Goal: Check status: Check status

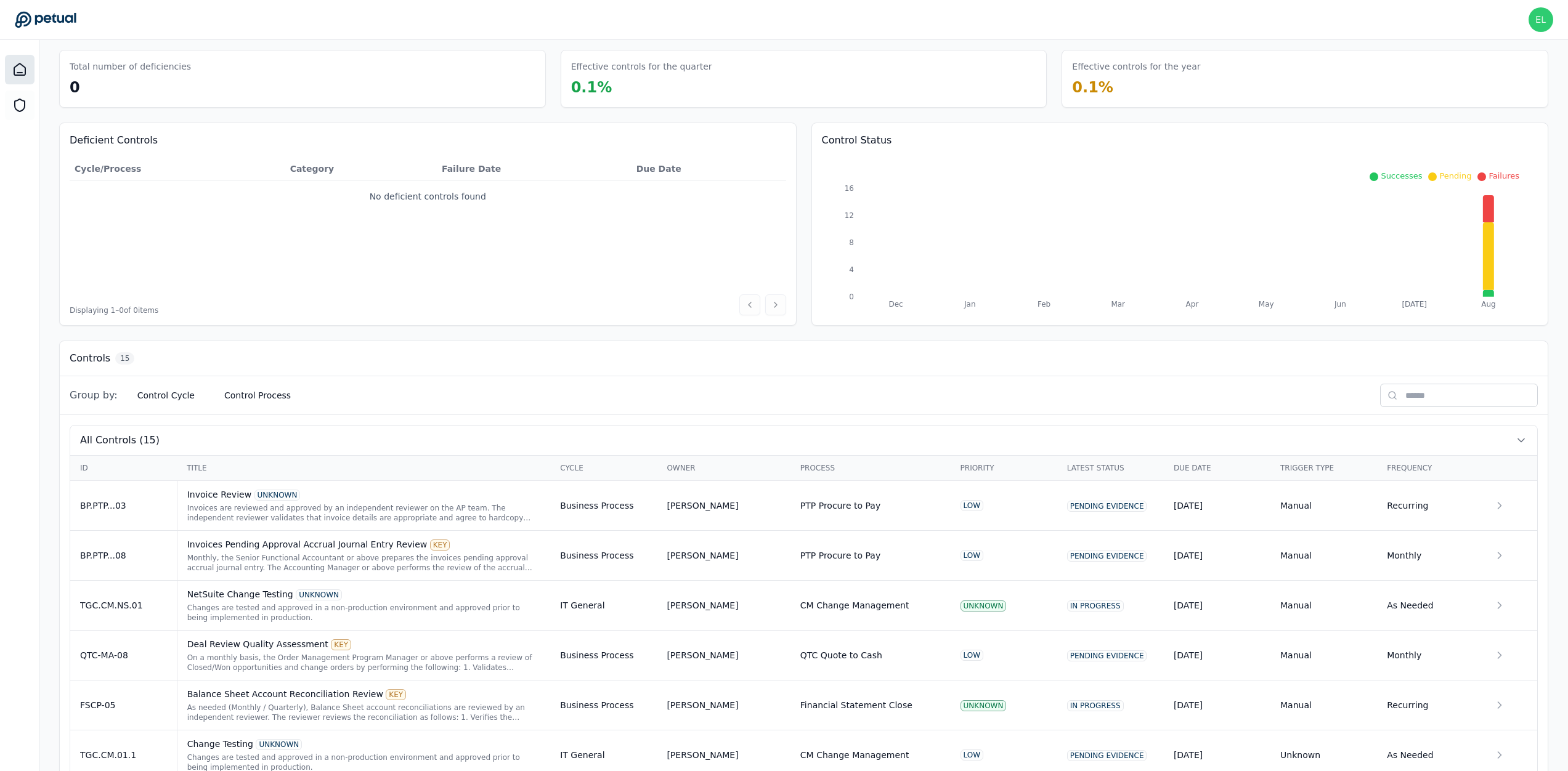
scroll to position [49, 0]
click at [377, 618] on div "Changes are tested and approved in a non-production environment and approved pr…" at bounding box center [364, 610] width 354 height 19
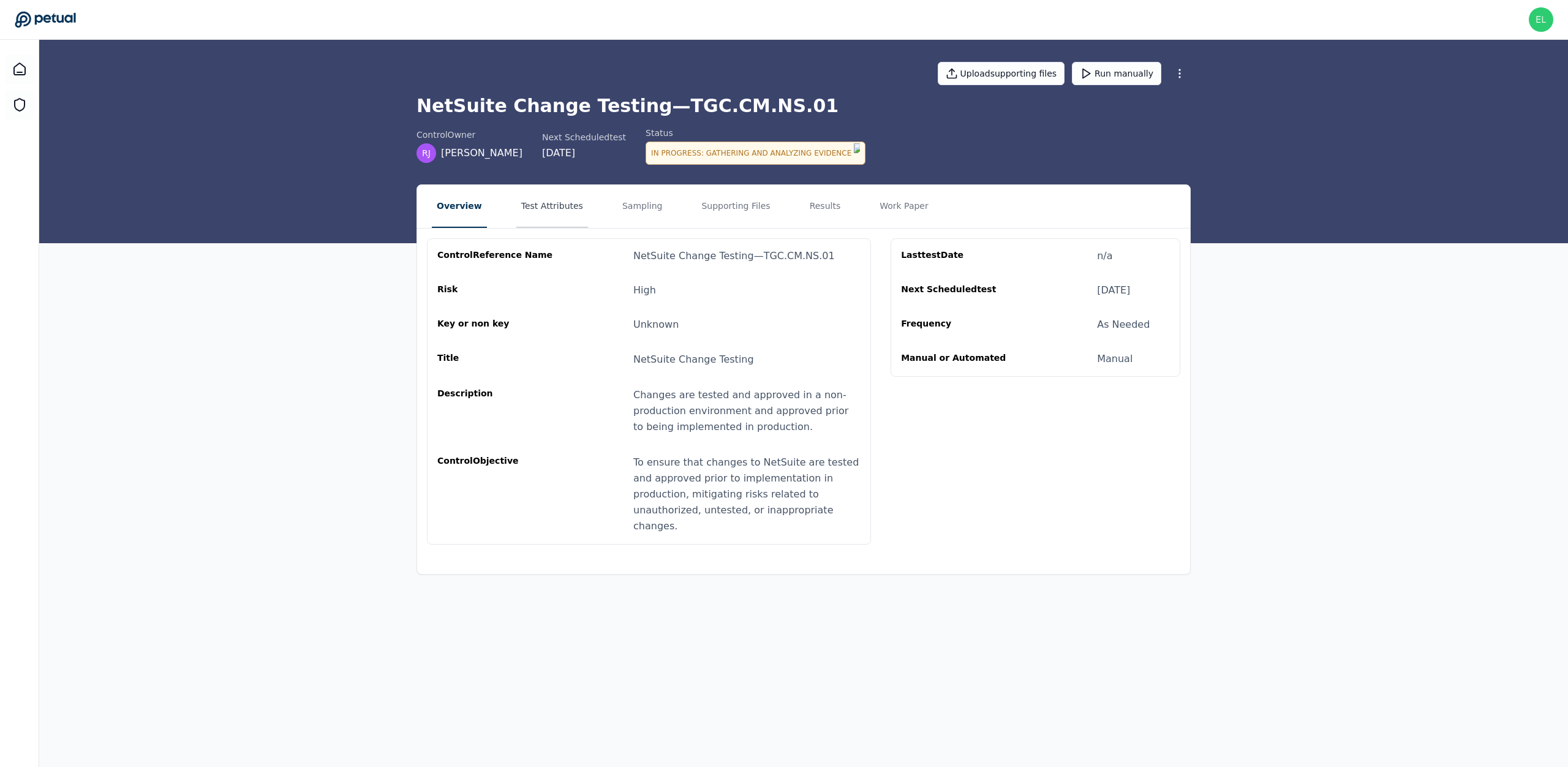
click at [541, 198] on button "Test Attributes" at bounding box center [552, 206] width 72 height 43
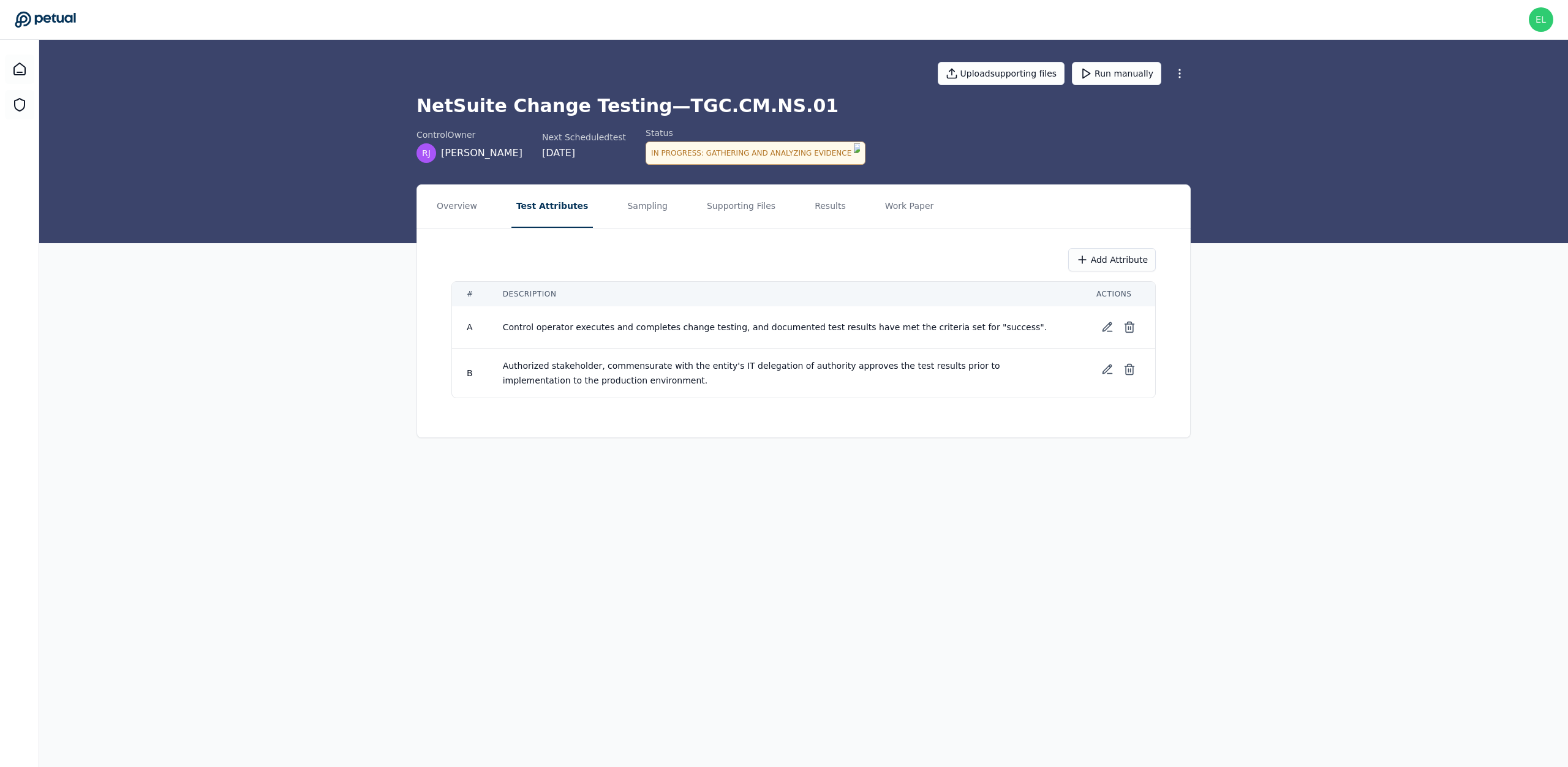
drag, startPoint x: 628, startPoint y: 205, endPoint x: 679, endPoint y: 203, distance: 51.0
click at [629, 205] on button "Sampling" at bounding box center [648, 206] width 50 height 43
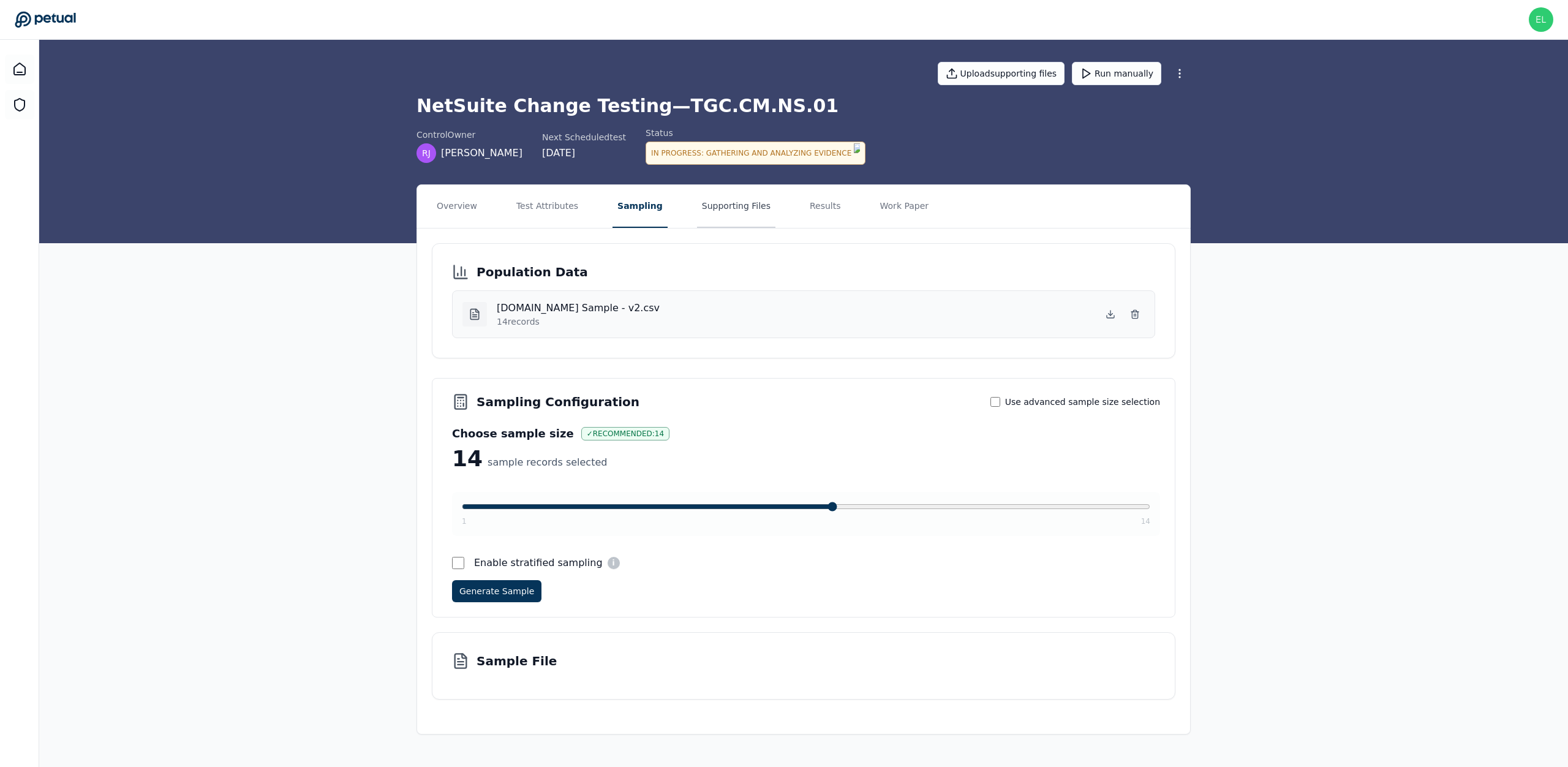
click at [732, 206] on button "Supporting Files" at bounding box center [736, 206] width 78 height 43
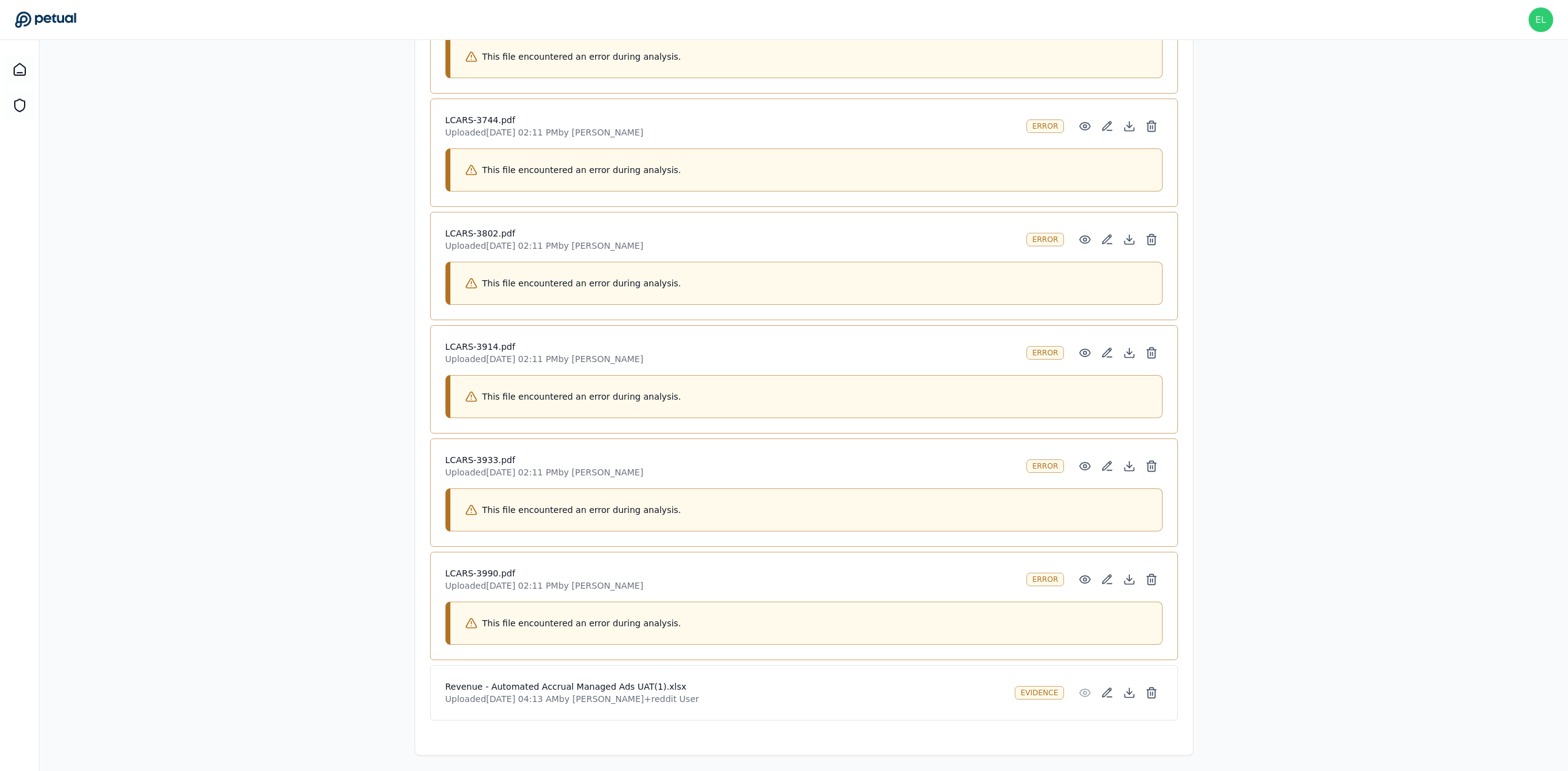
scroll to position [1082, 0]
click at [1086, 577] on circle at bounding box center [1085, 579] width 3 height 3
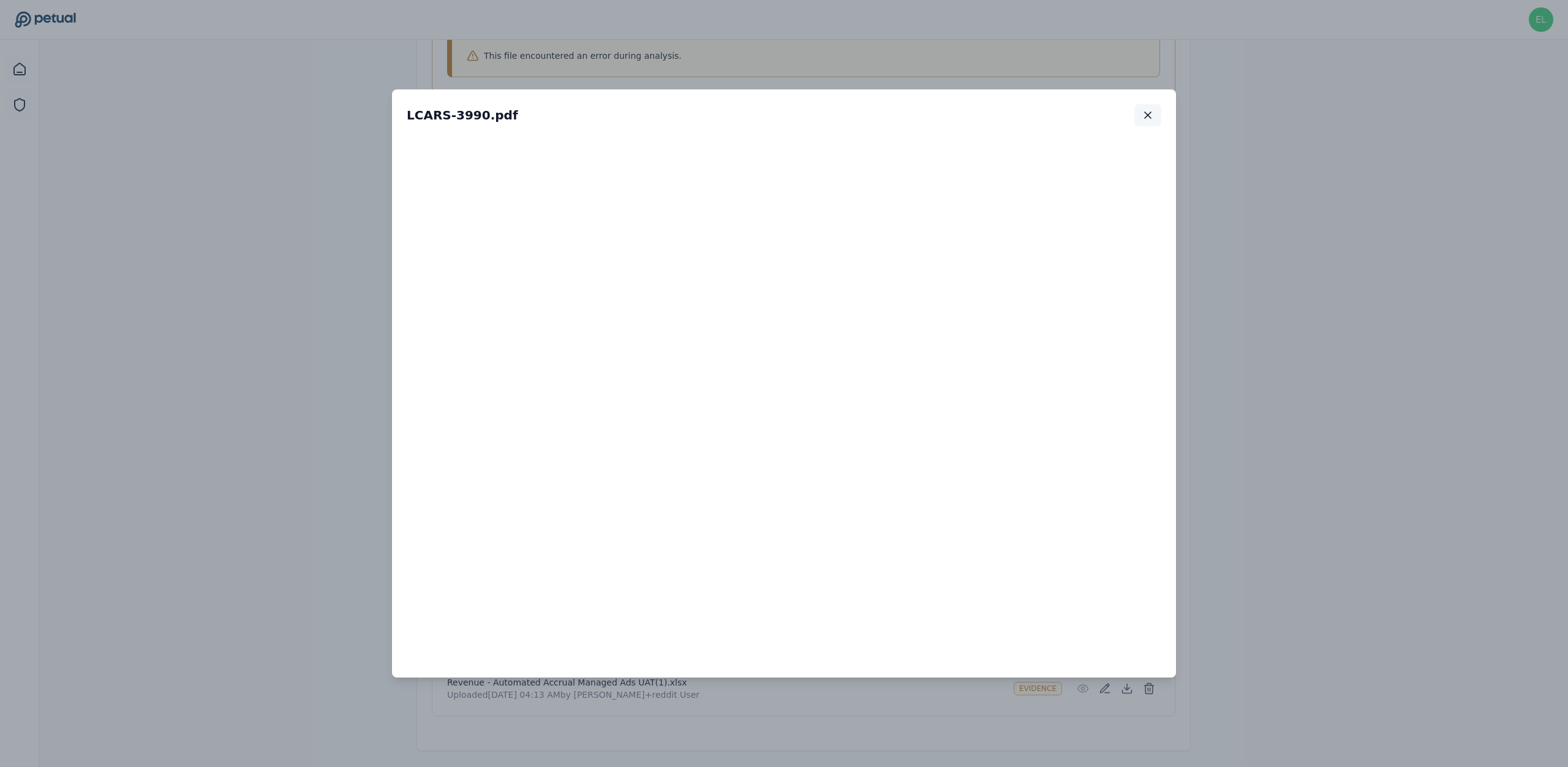
click at [1153, 123] on button "button" at bounding box center [1148, 115] width 27 height 22
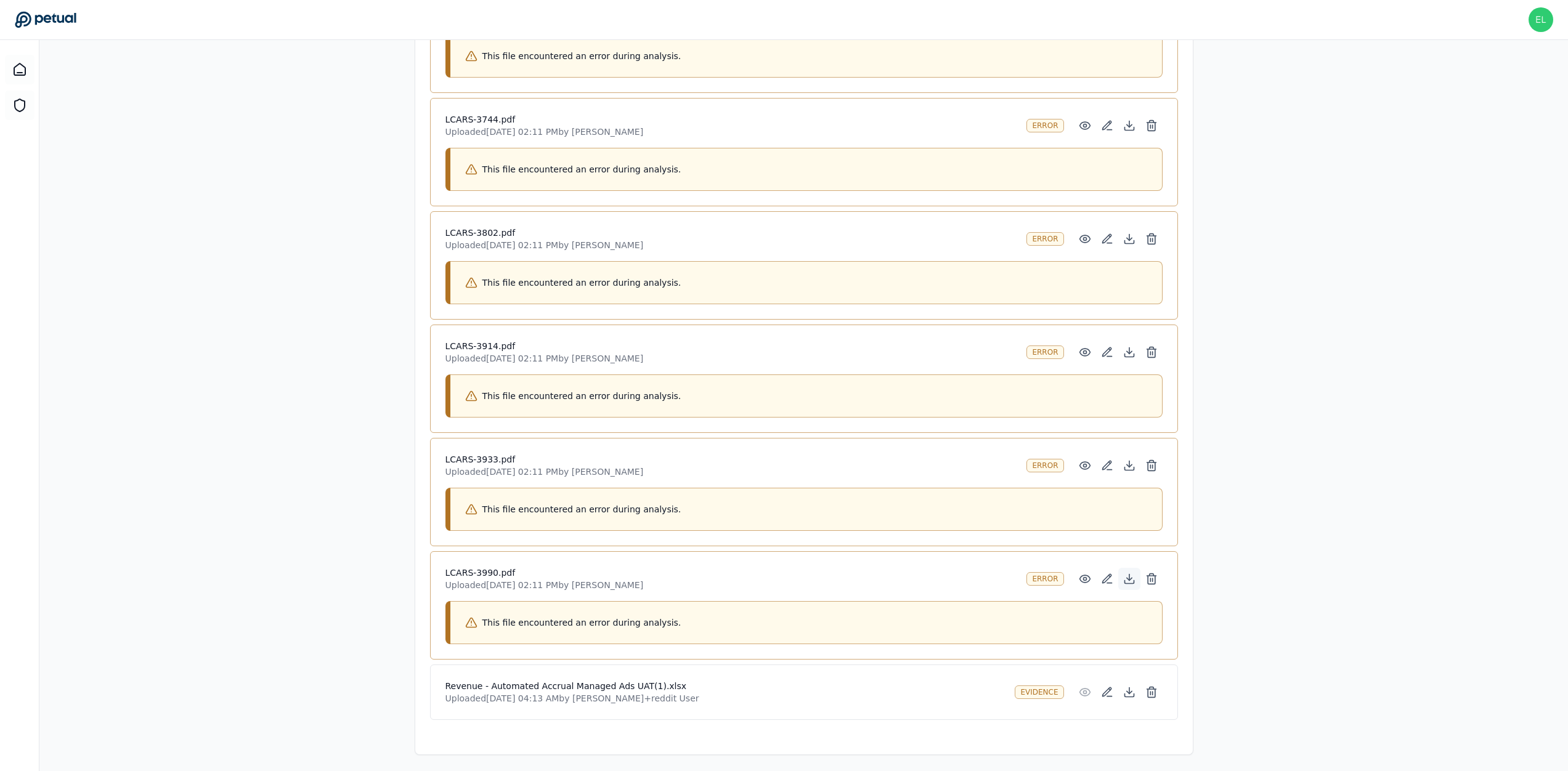
click at [1129, 575] on icon at bounding box center [1129, 578] width 0 height 6
click at [1085, 462] on icon at bounding box center [1085, 465] width 11 height 7
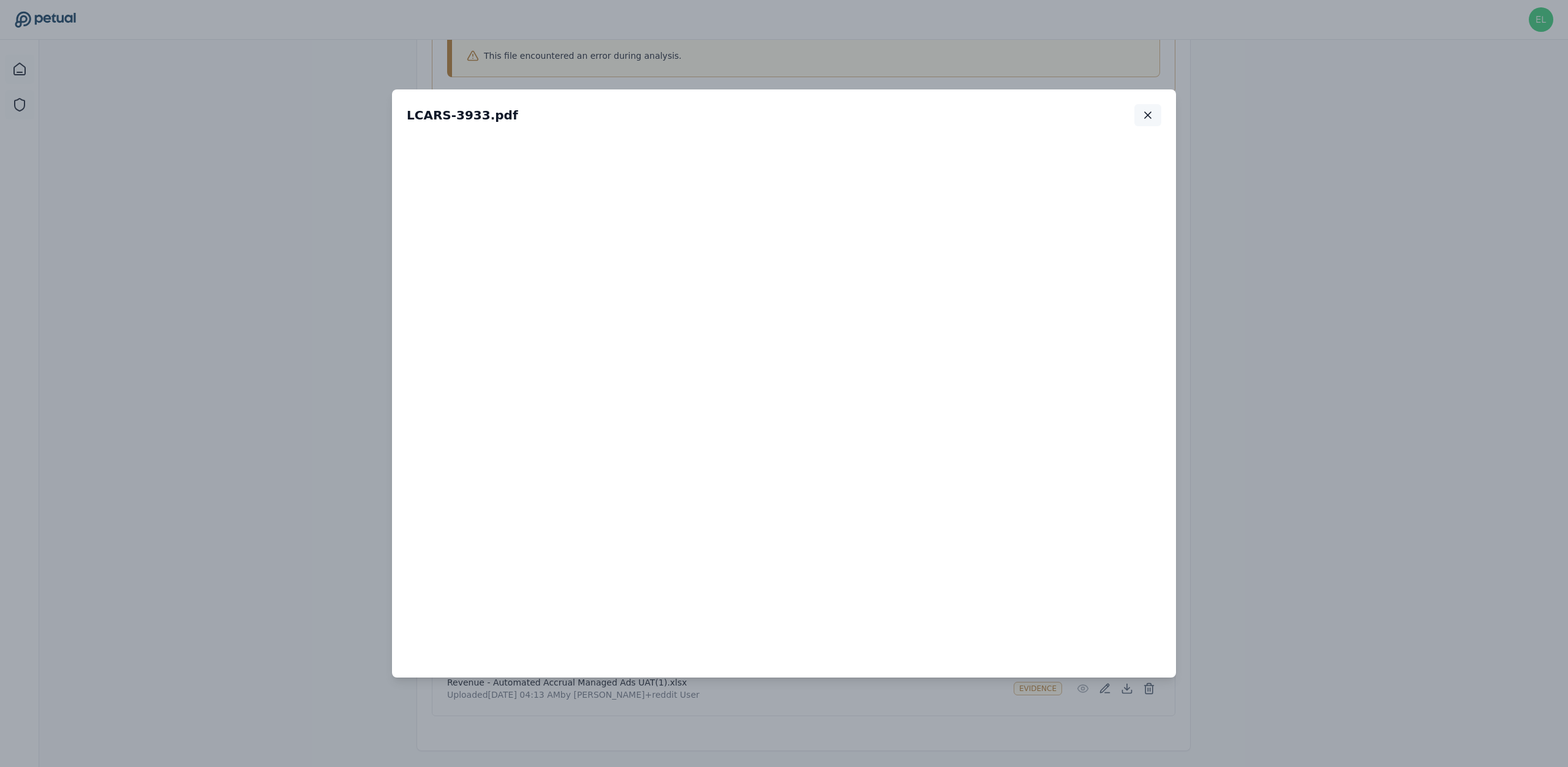
click at [1153, 107] on button "button" at bounding box center [1148, 115] width 27 height 22
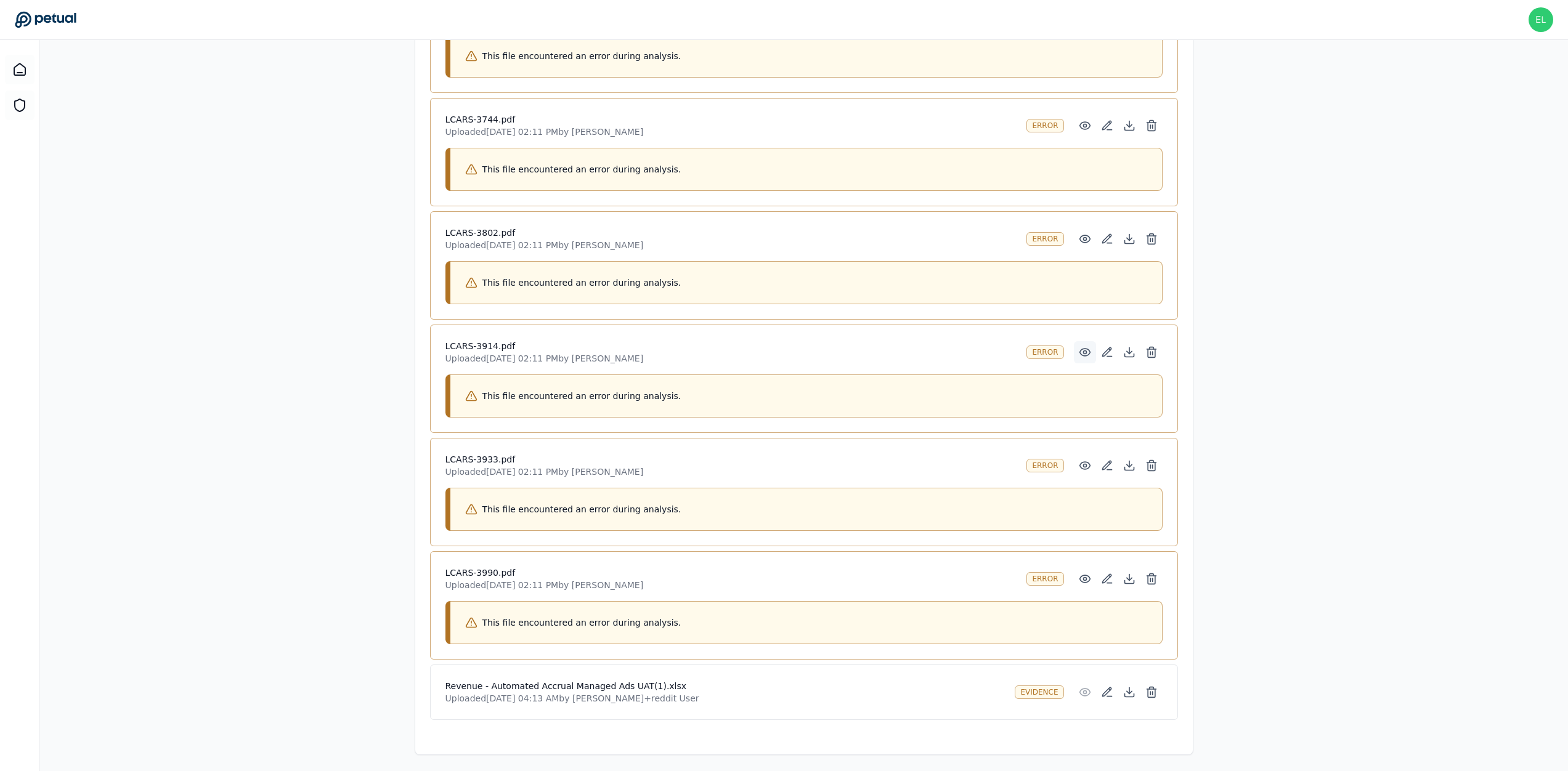
click at [1085, 349] on icon at bounding box center [1085, 352] width 12 height 12
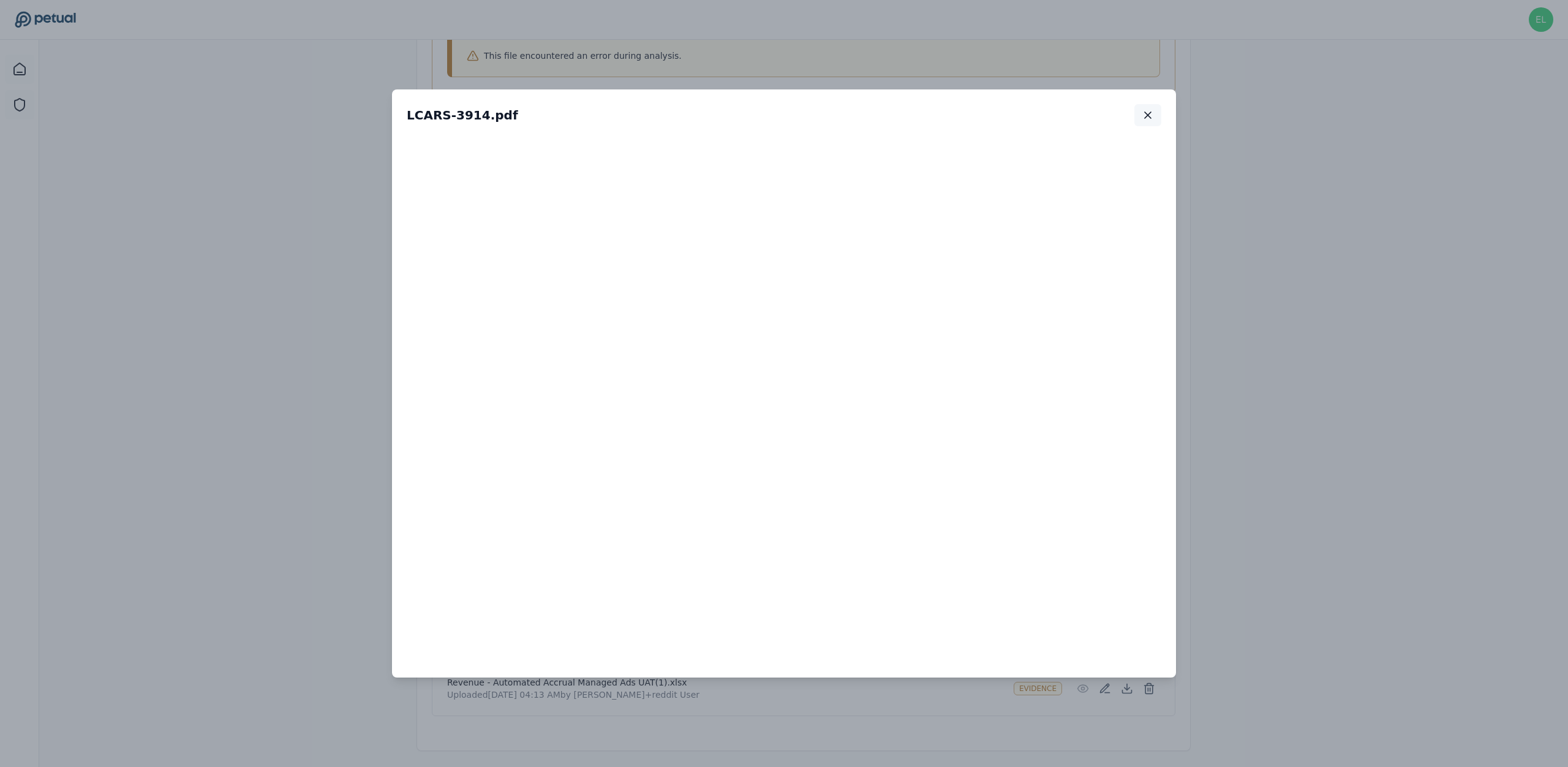
click at [1151, 115] on icon "button" at bounding box center [1148, 115] width 12 height 12
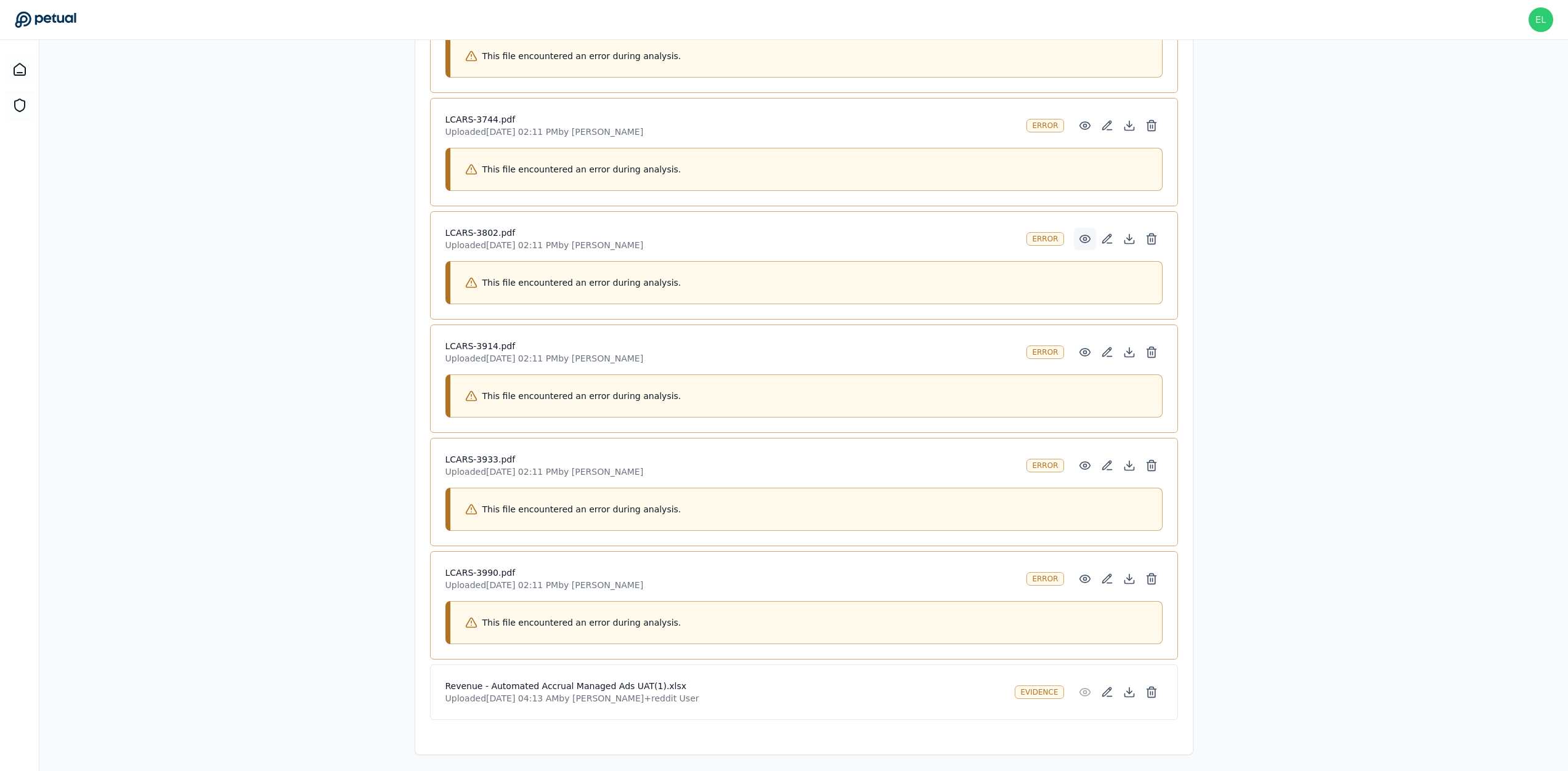
click at [1085, 238] on circle at bounding box center [1085, 239] width 3 height 3
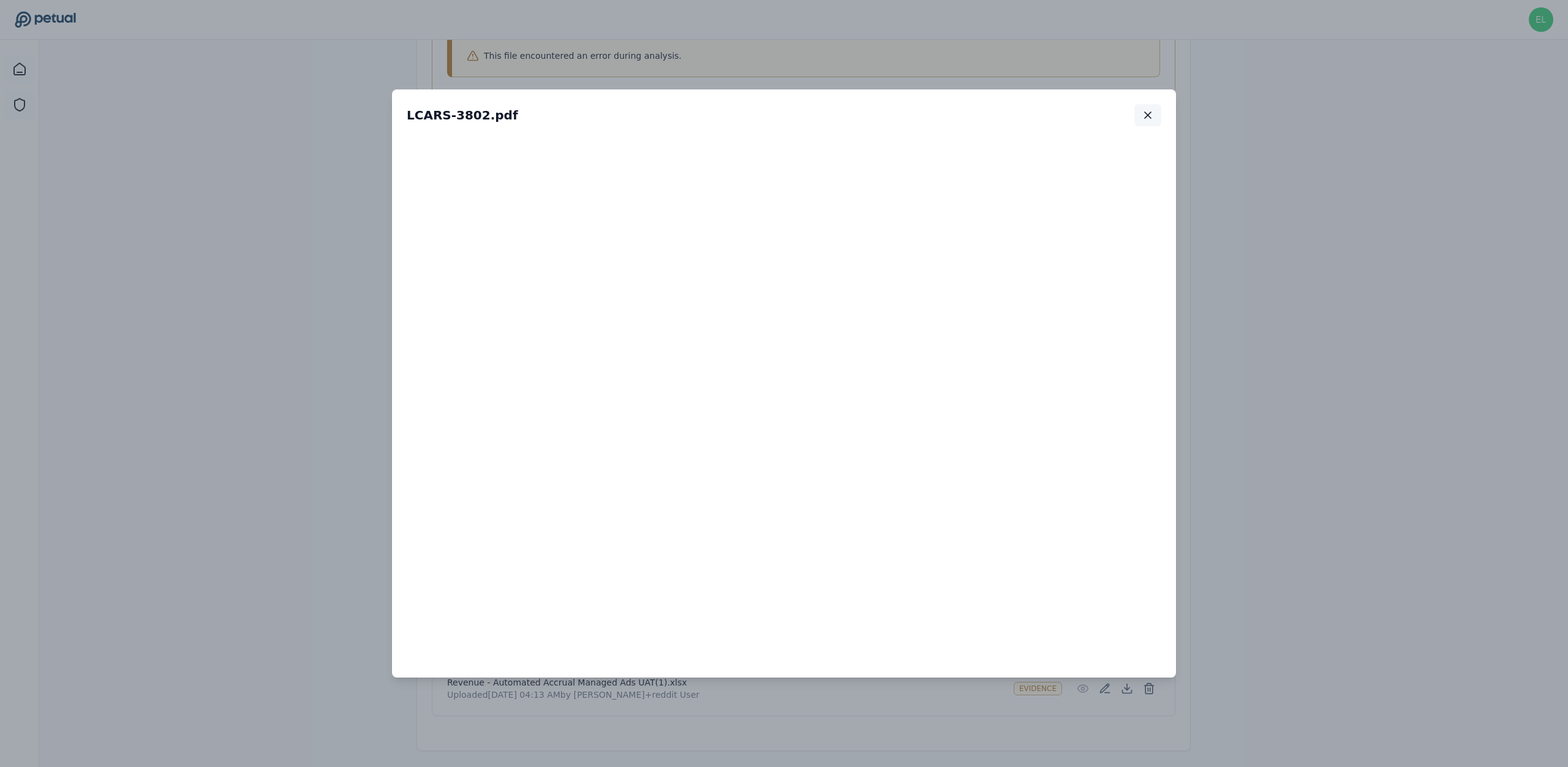
click at [1153, 115] on icon "button" at bounding box center [1148, 115] width 12 height 12
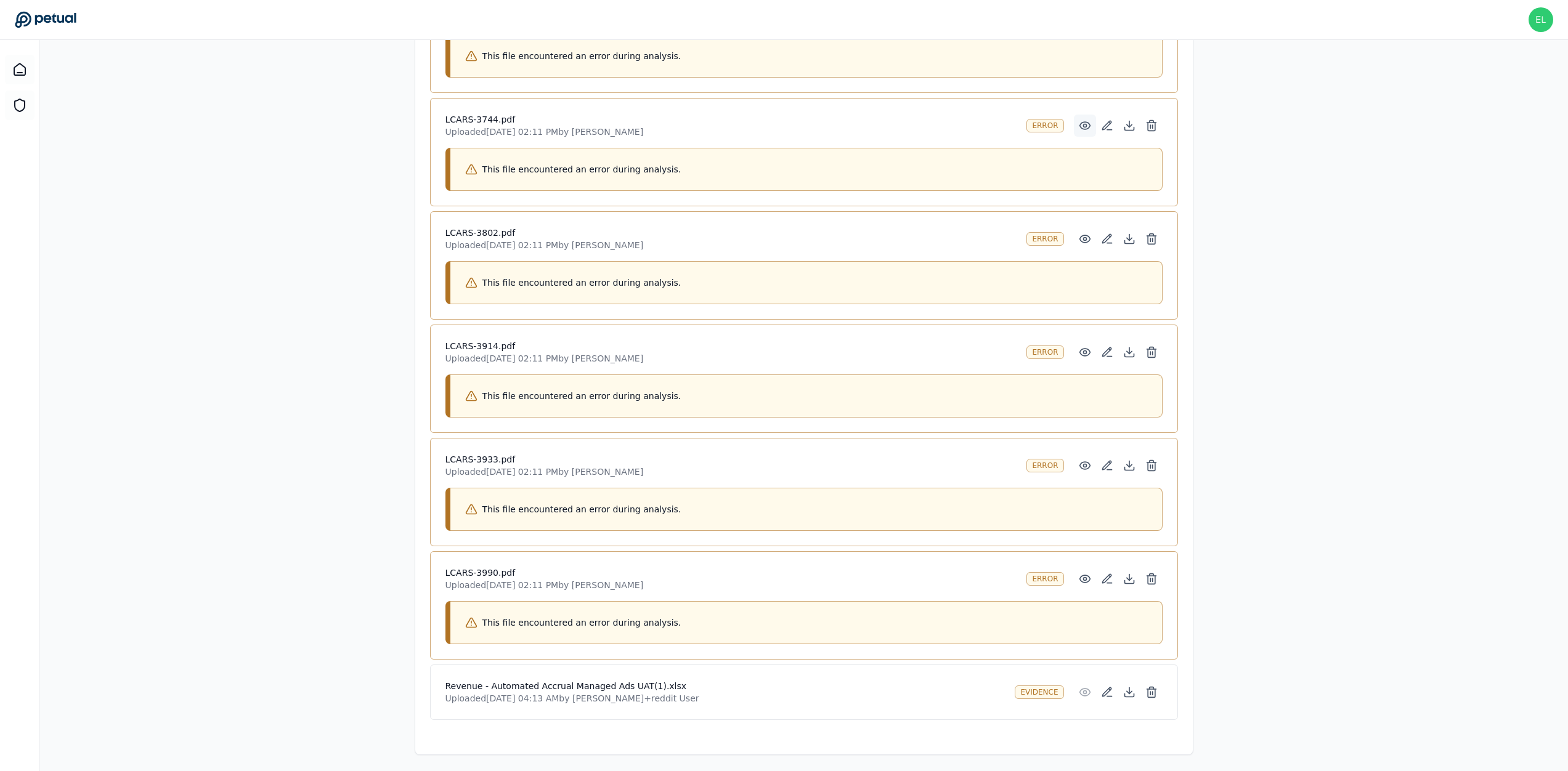
click at [1091, 122] on button at bounding box center [1085, 125] width 22 height 22
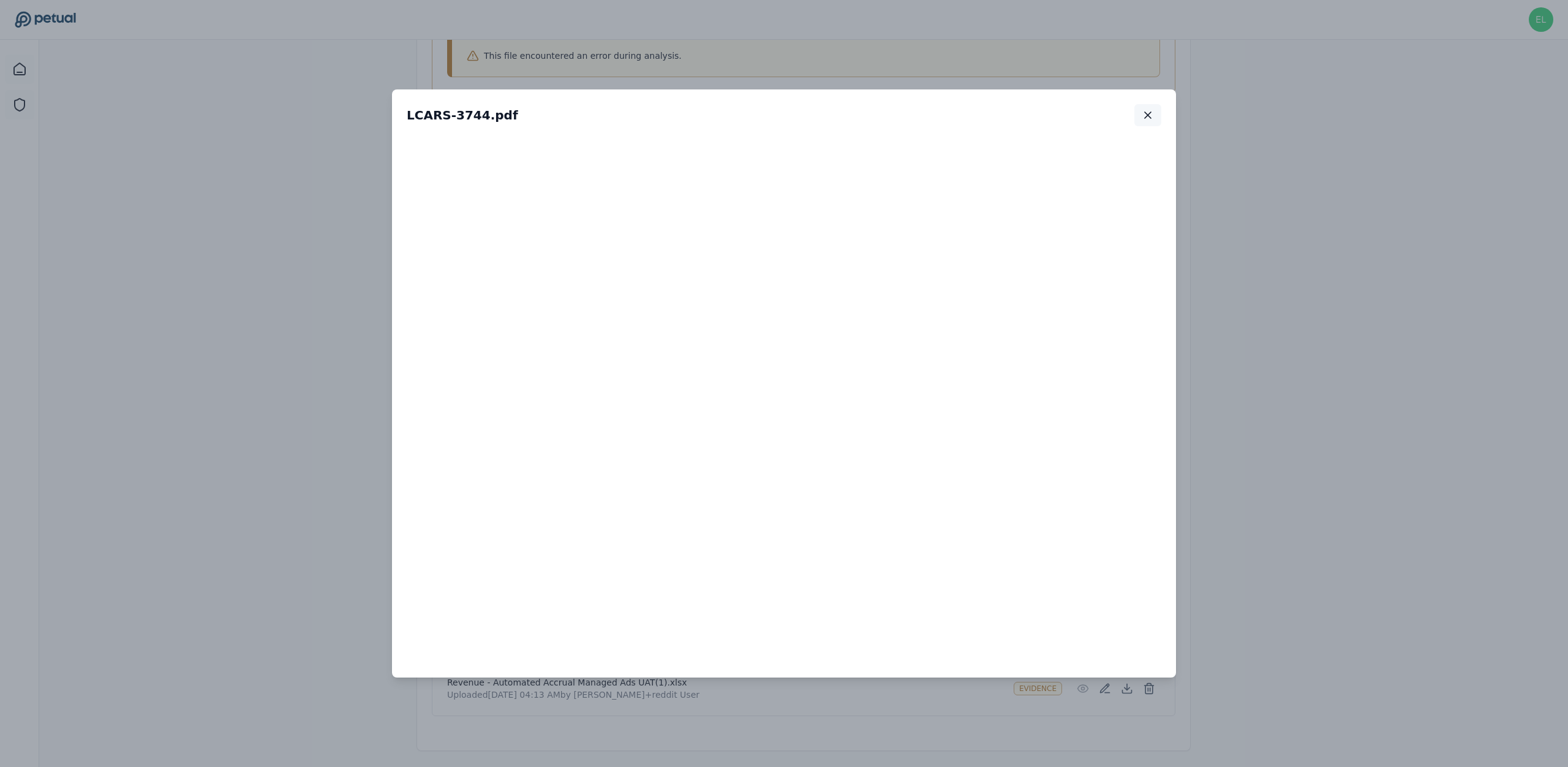
click at [1151, 123] on button "button" at bounding box center [1148, 115] width 27 height 22
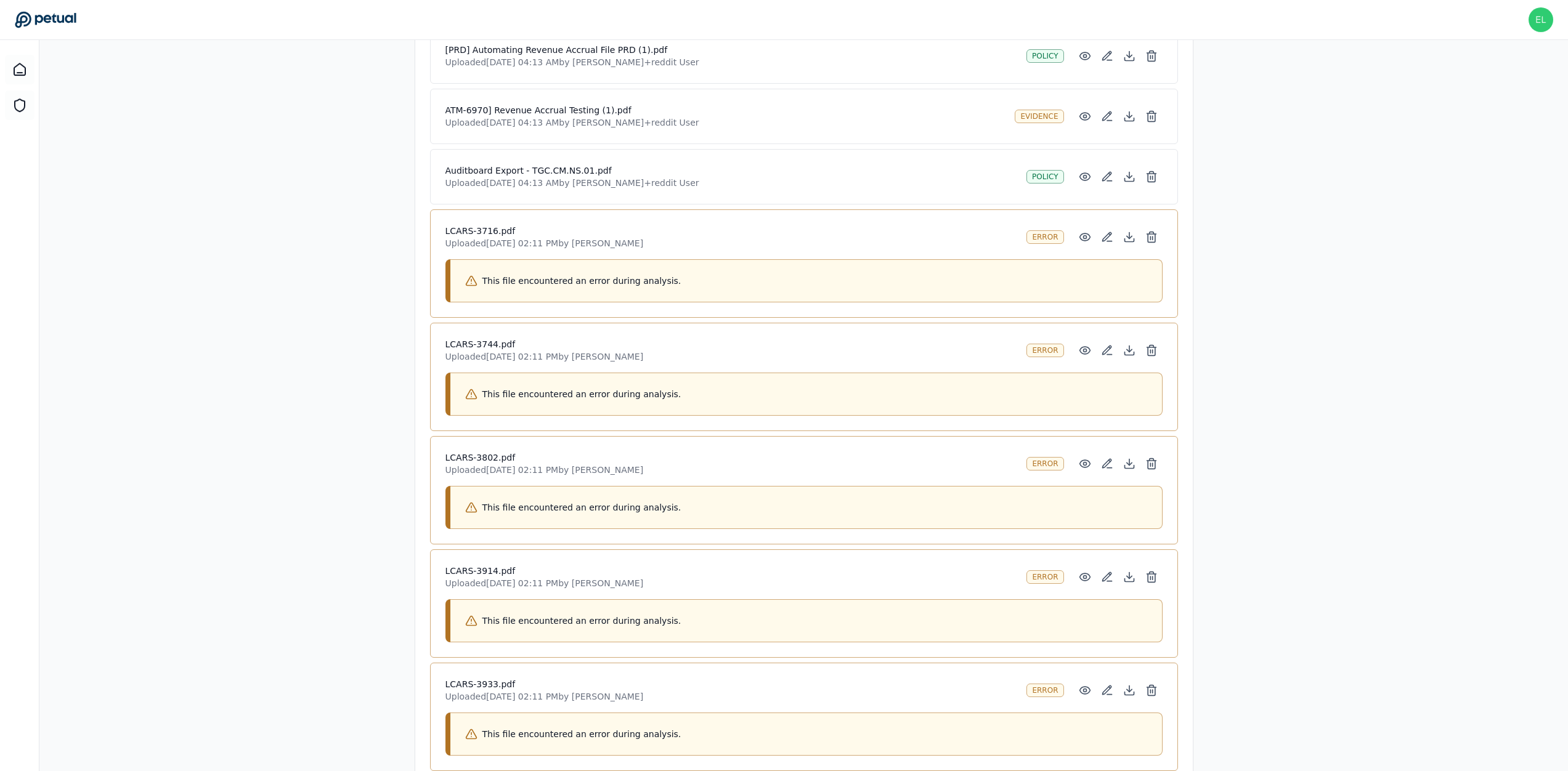
scroll to position [825, 0]
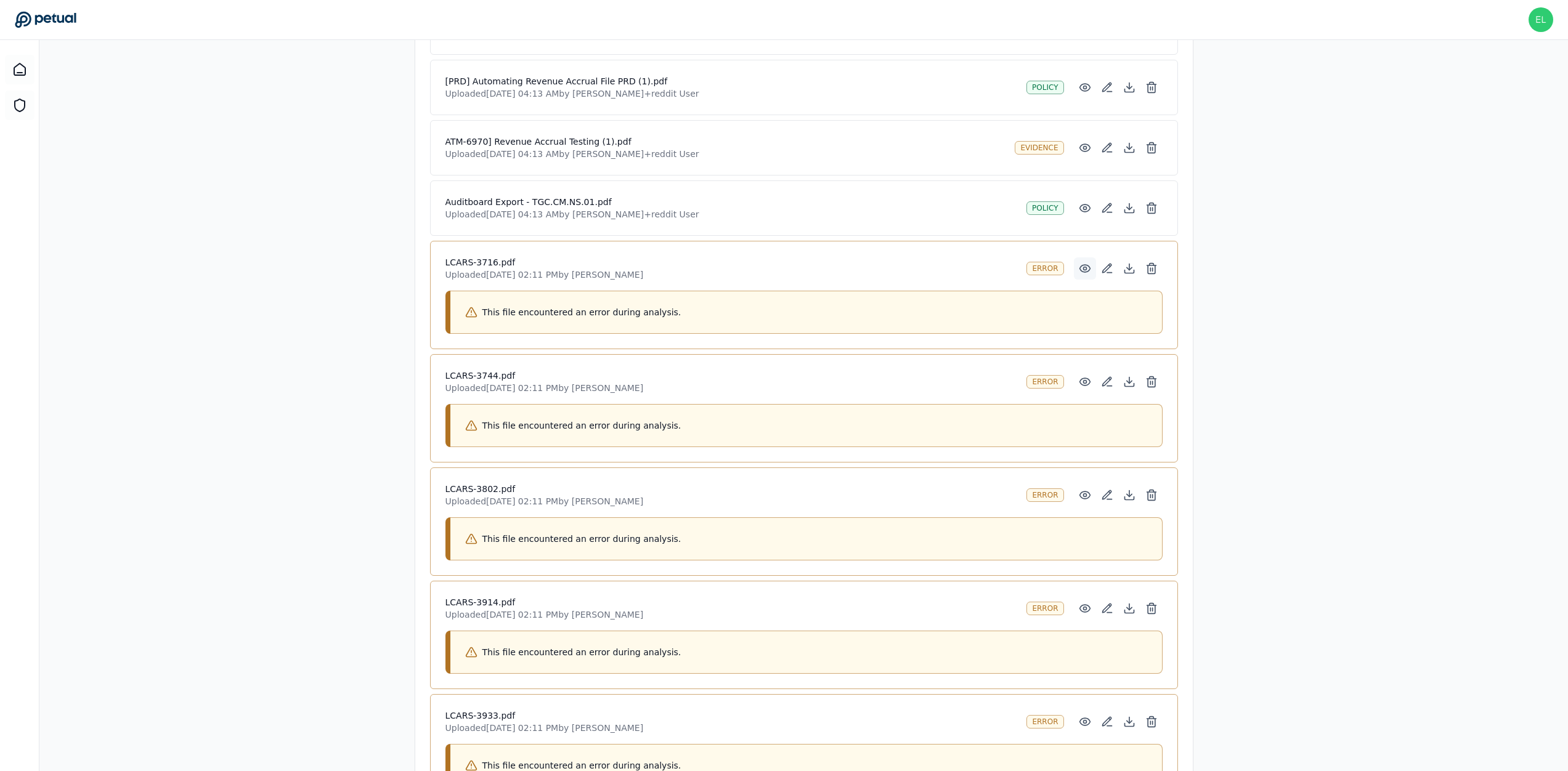
click at [1085, 268] on circle at bounding box center [1085, 269] width 3 height 3
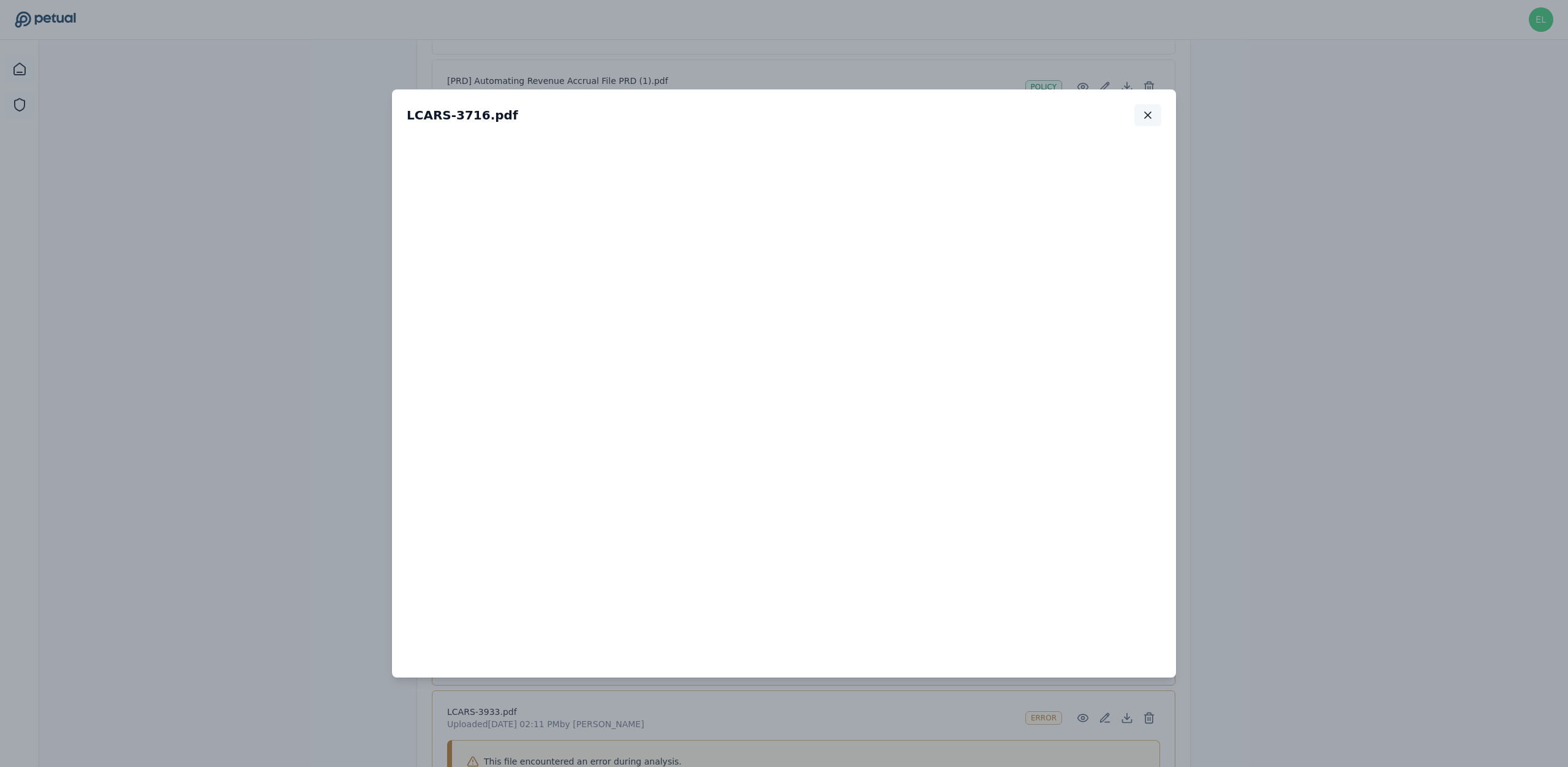
click at [1148, 116] on icon "button" at bounding box center [1148, 115] width 12 height 12
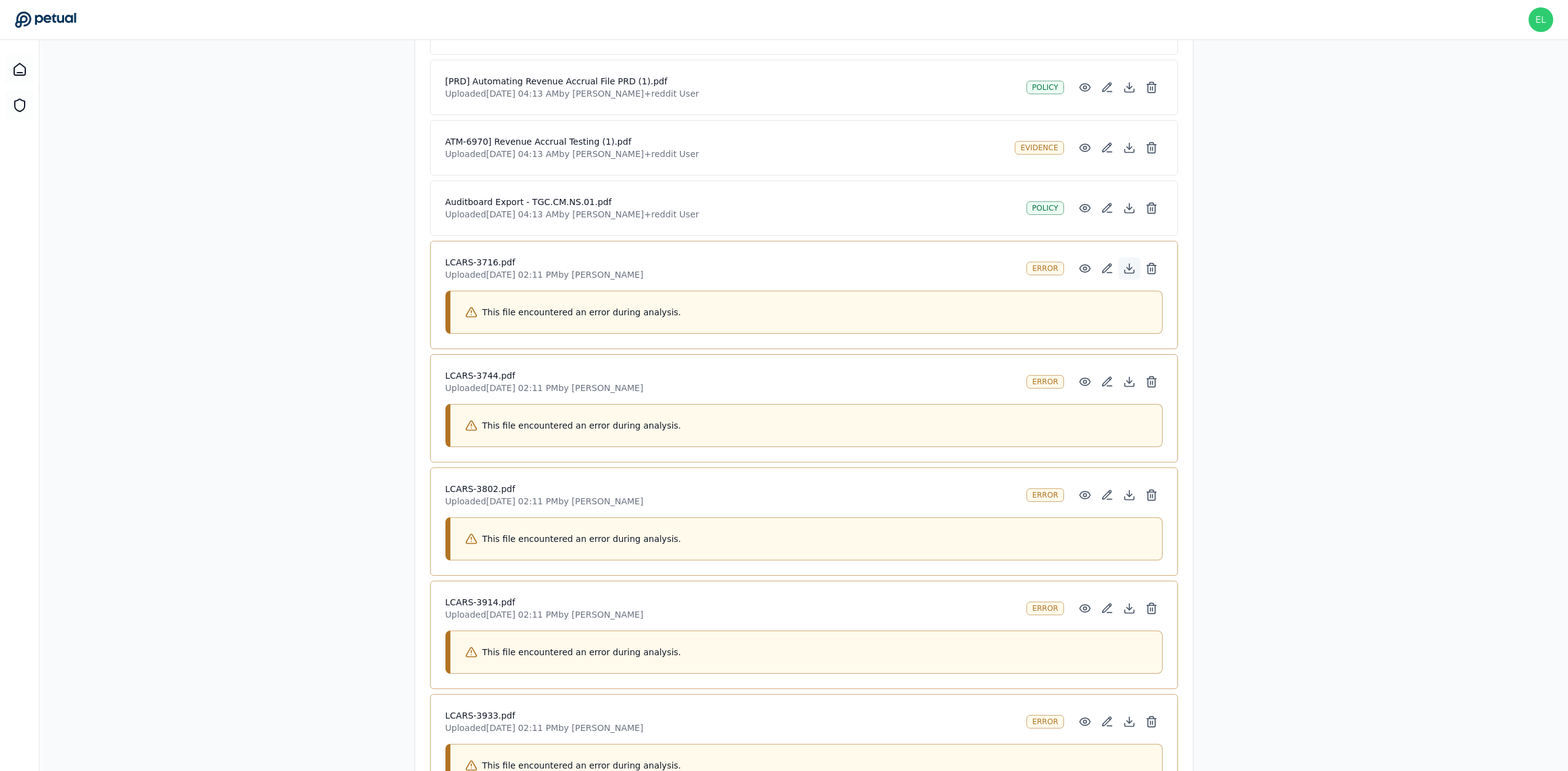
click at [1127, 270] on icon at bounding box center [1129, 268] width 12 height 12
click at [1408, 640] on div "Overview Test Attributes Sampling Supporting Files Results Work Paper Drag and …" at bounding box center [804, 186] width 1528 height 1651
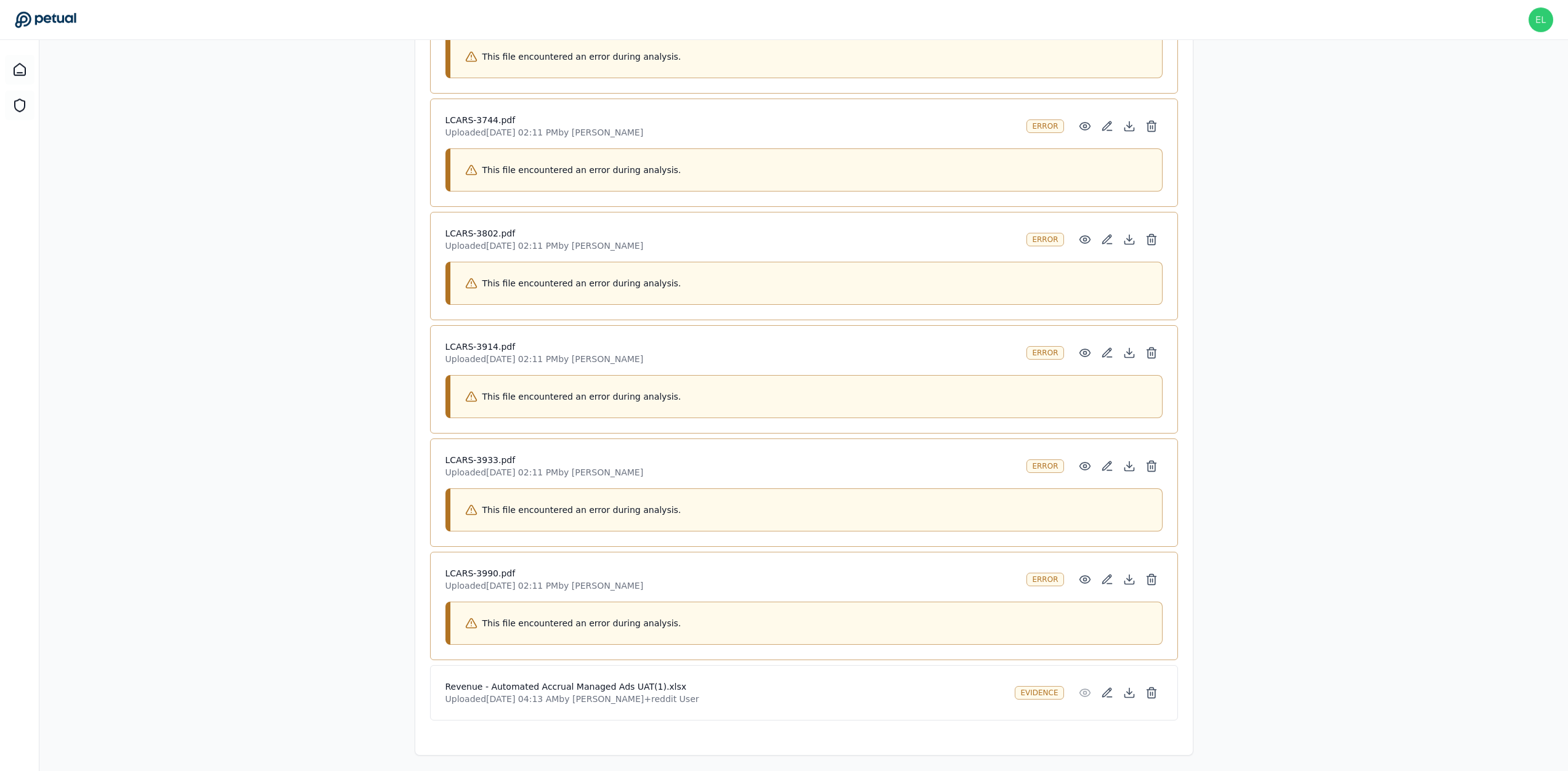
scroll to position [1082, 0]
click at [1138, 462] on button at bounding box center [1128, 465] width 22 height 22
click at [1128, 351] on icon at bounding box center [1128, 352] width 5 height 2
click at [1132, 233] on icon at bounding box center [1129, 238] width 12 height 12
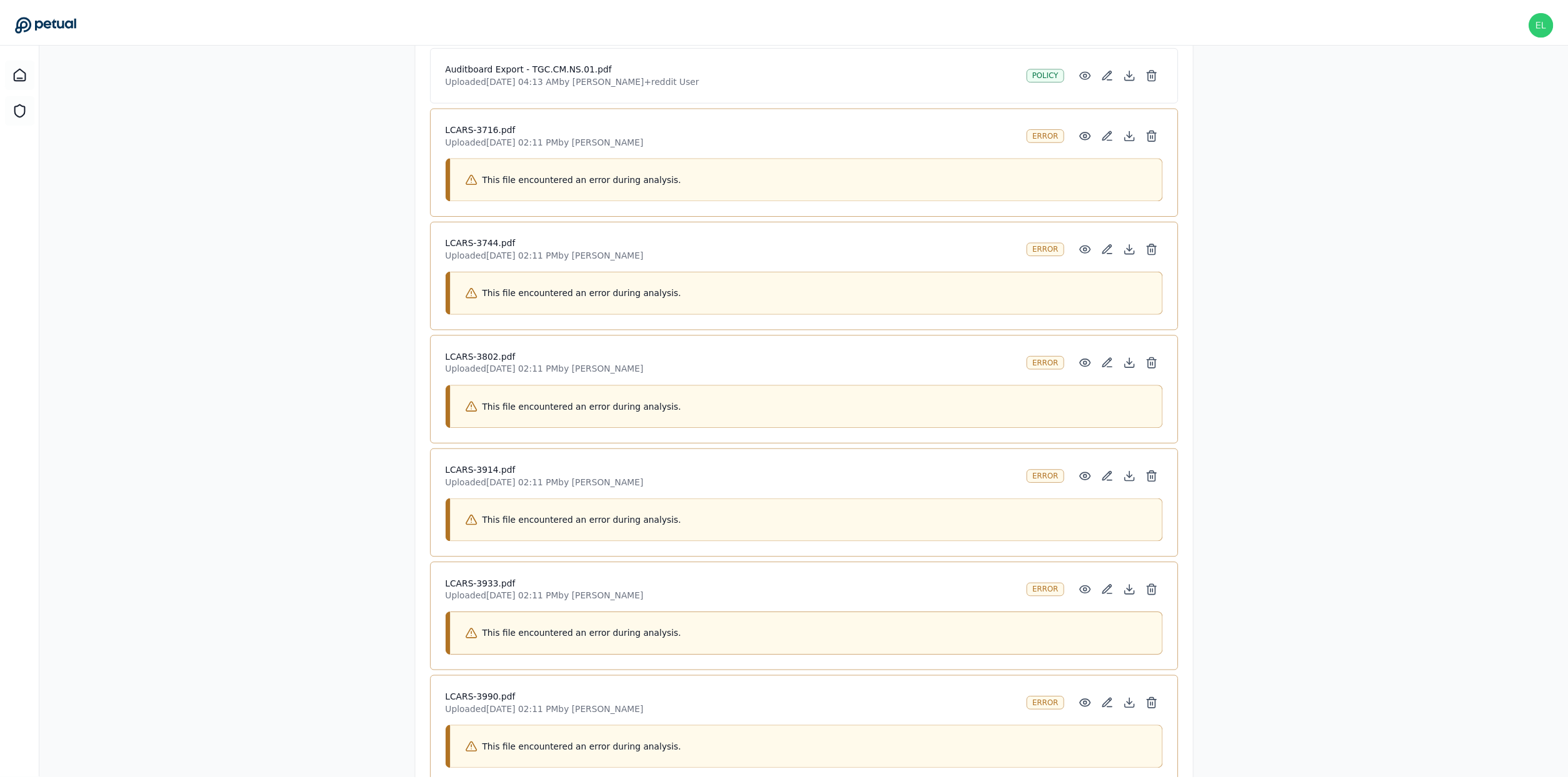
scroll to position [937, 0]
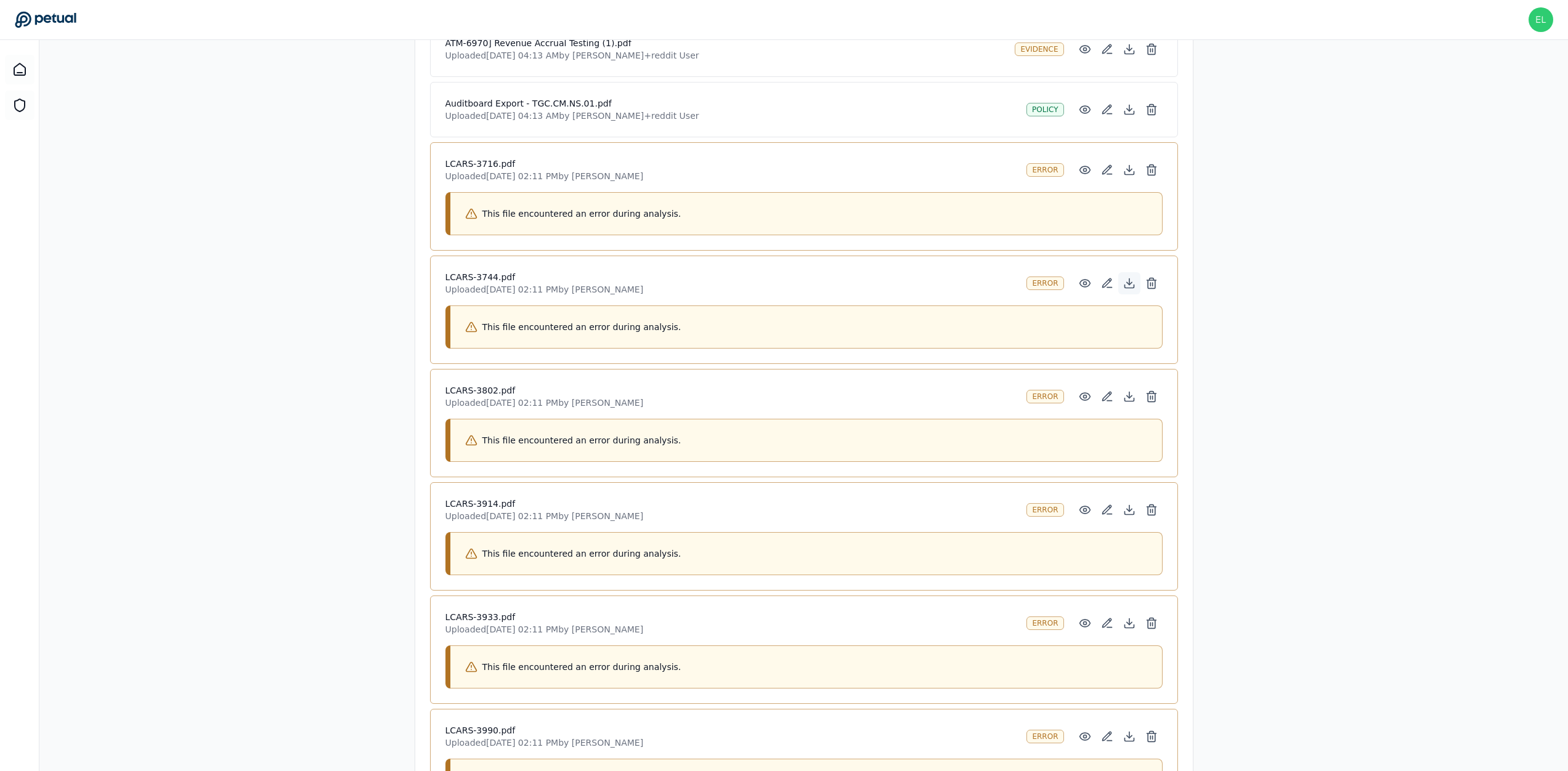
click at [1130, 281] on icon at bounding box center [1129, 283] width 12 height 12
click at [1131, 169] on icon at bounding box center [1129, 169] width 12 height 12
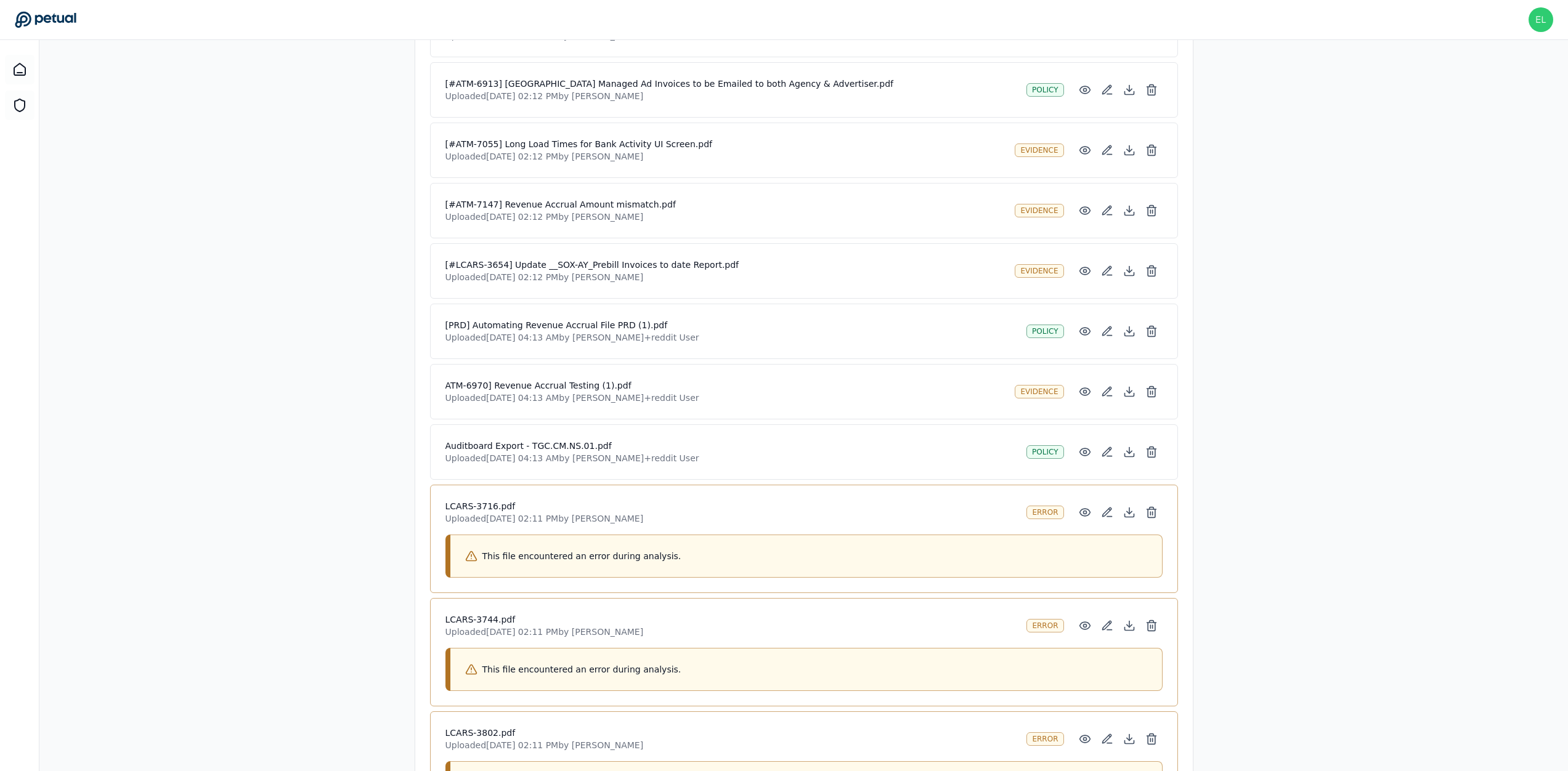
scroll to position [19, 0]
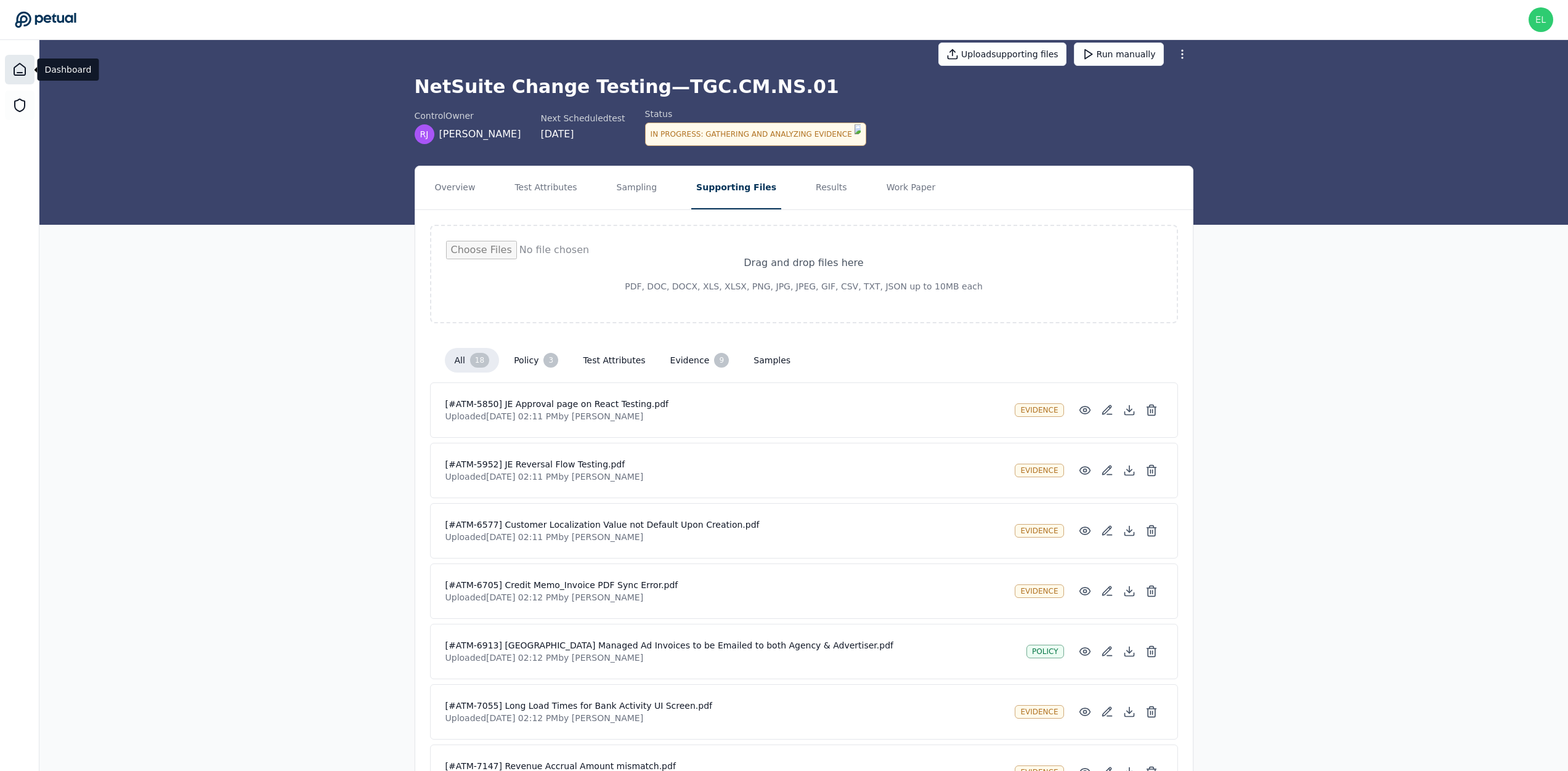
click at [29, 64] on div at bounding box center [19, 70] width 29 height 29
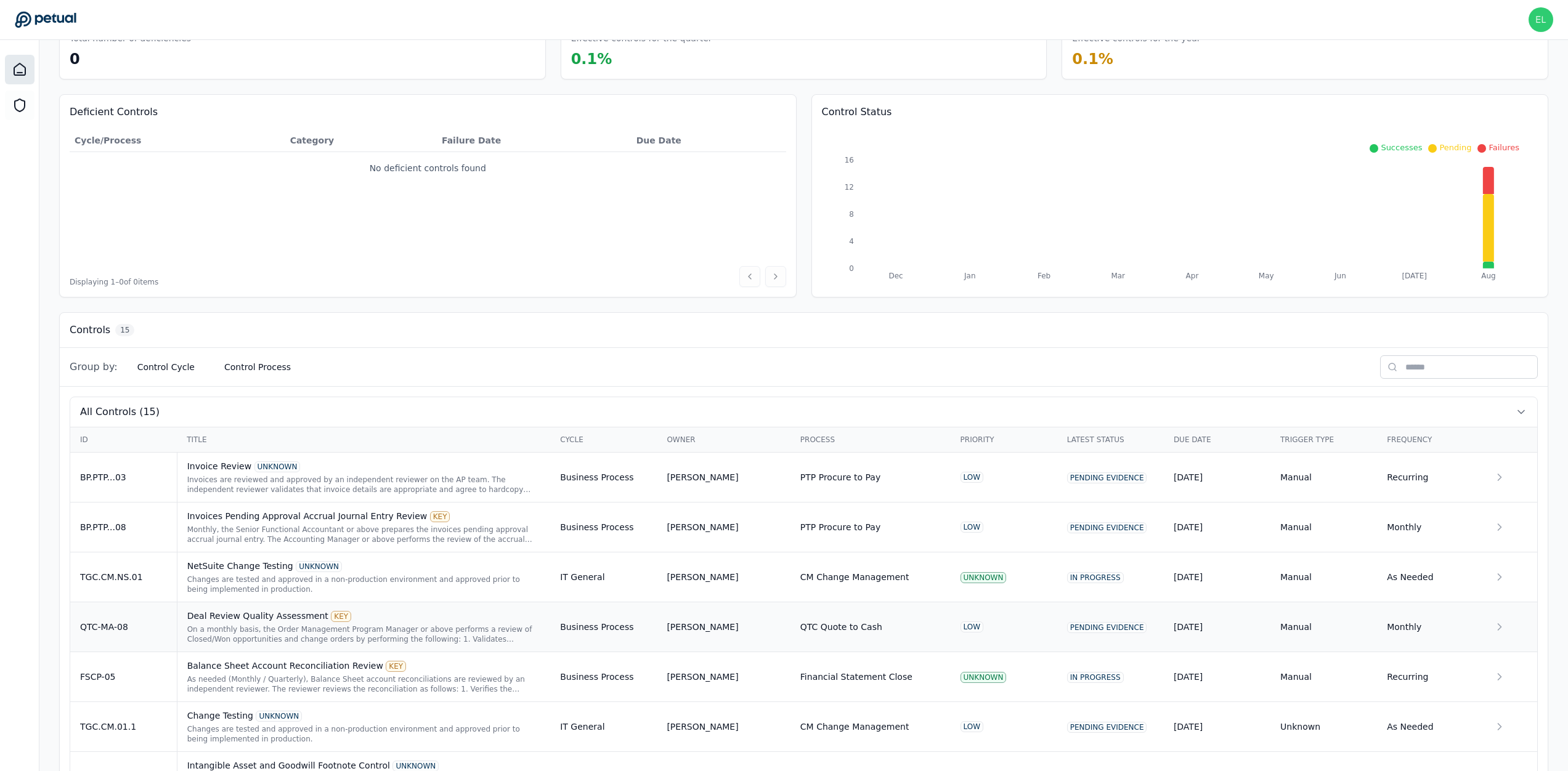
scroll to position [99, 0]
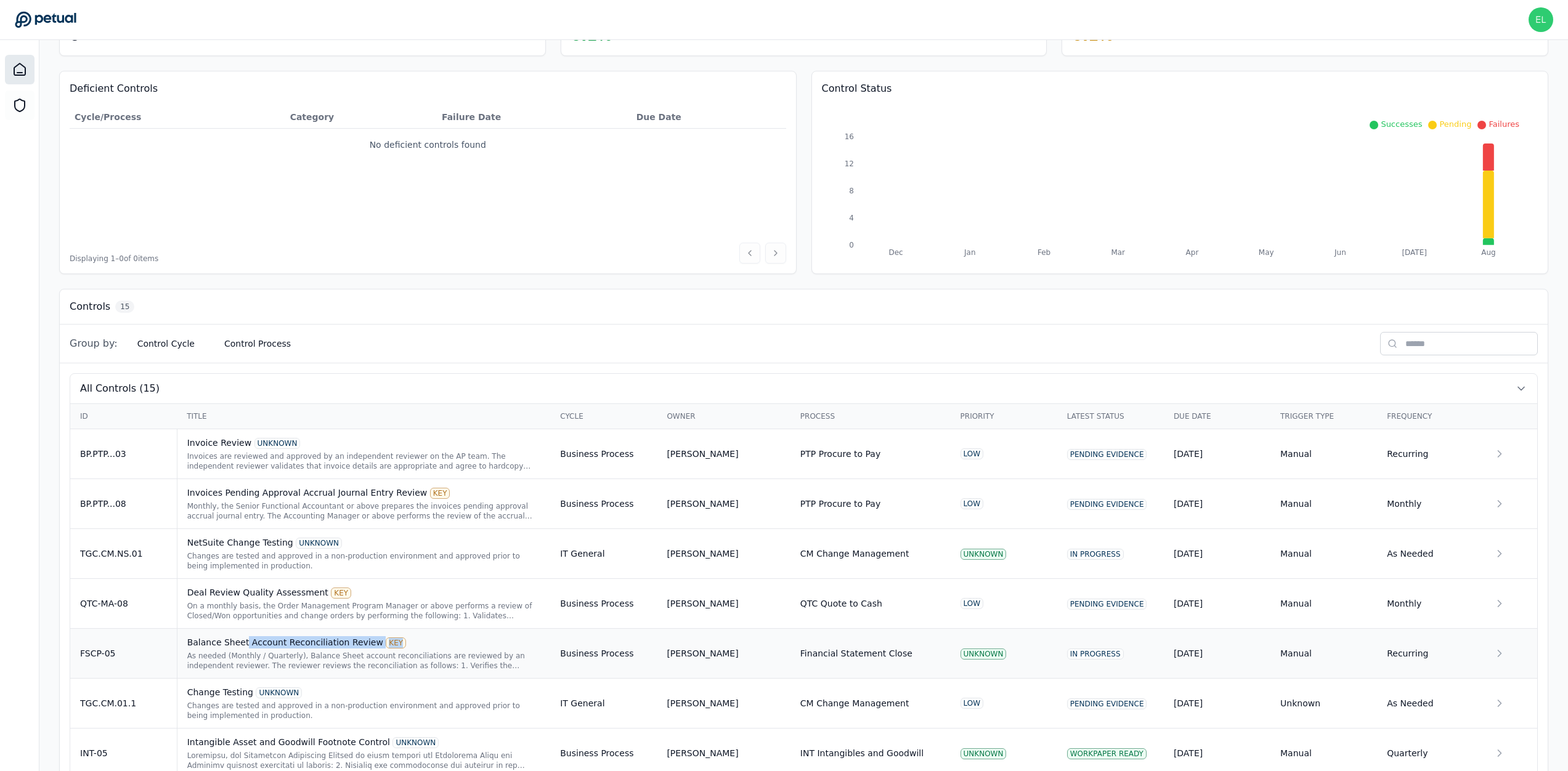
click at [245, 649] on div "Balance Sheet Account Reconciliation Review KEY As needed (Monthly / Quarterly)…" at bounding box center [364, 653] width 354 height 35
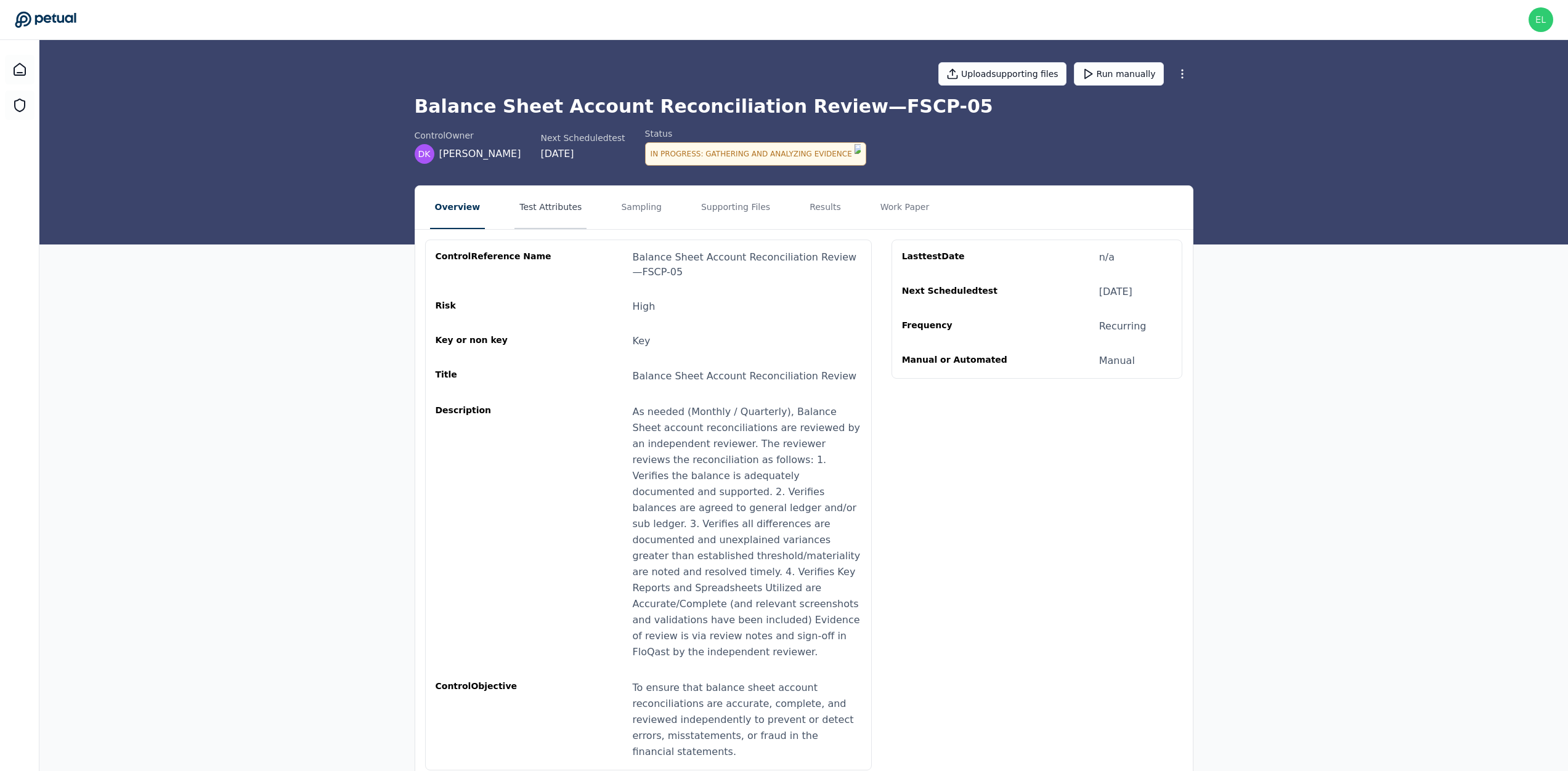
click at [504, 224] on nav "Overview Test Attributes Sampling Supporting Files Results Work Paper" at bounding box center [804, 207] width 777 height 43
drag, startPoint x: 521, startPoint y: 221, endPoint x: 568, endPoint y: 221, distance: 47.0
click at [521, 220] on button "Test Attributes" at bounding box center [550, 207] width 72 height 43
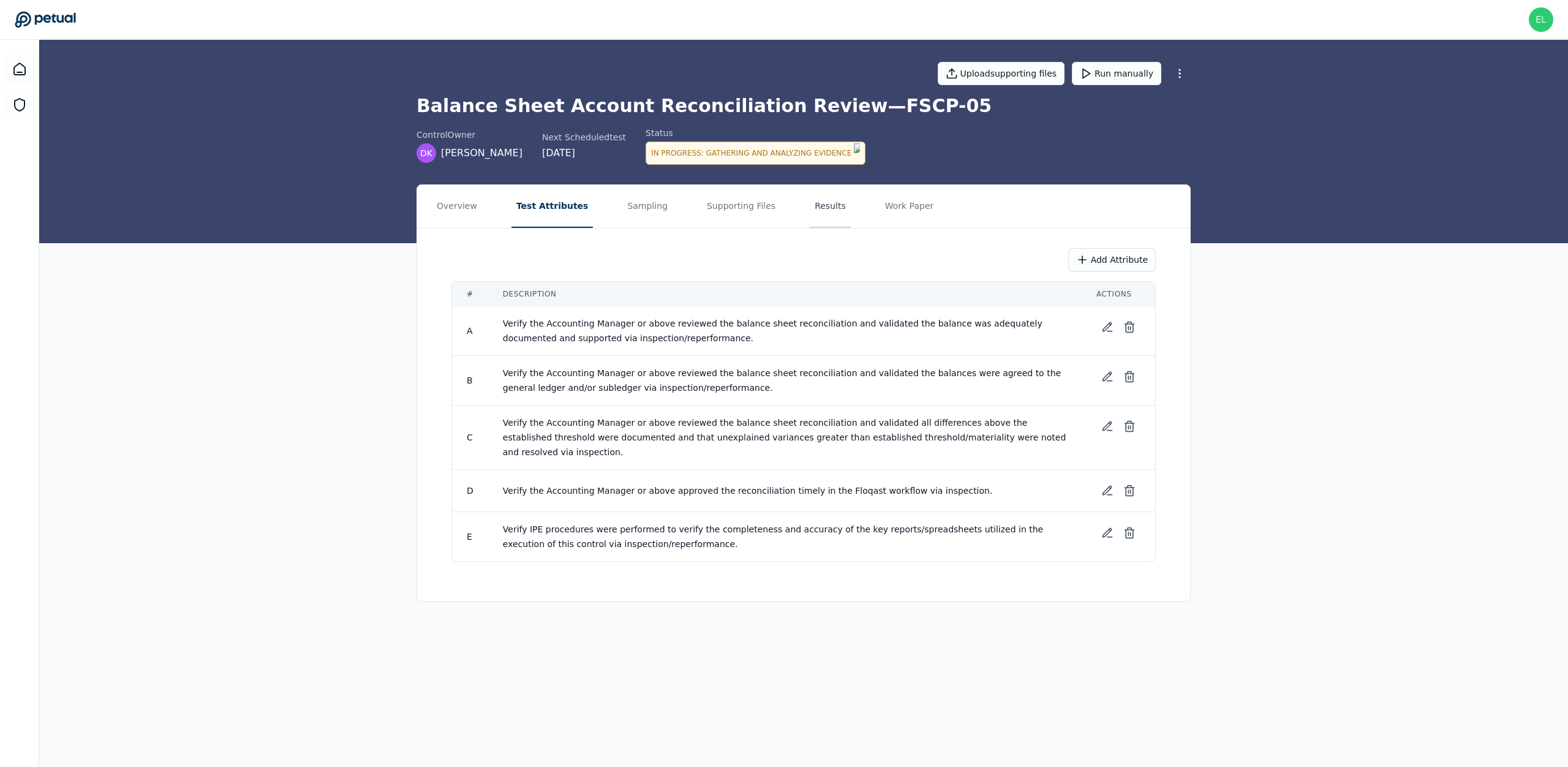
click at [810, 202] on button "Results" at bounding box center [830, 206] width 41 height 43
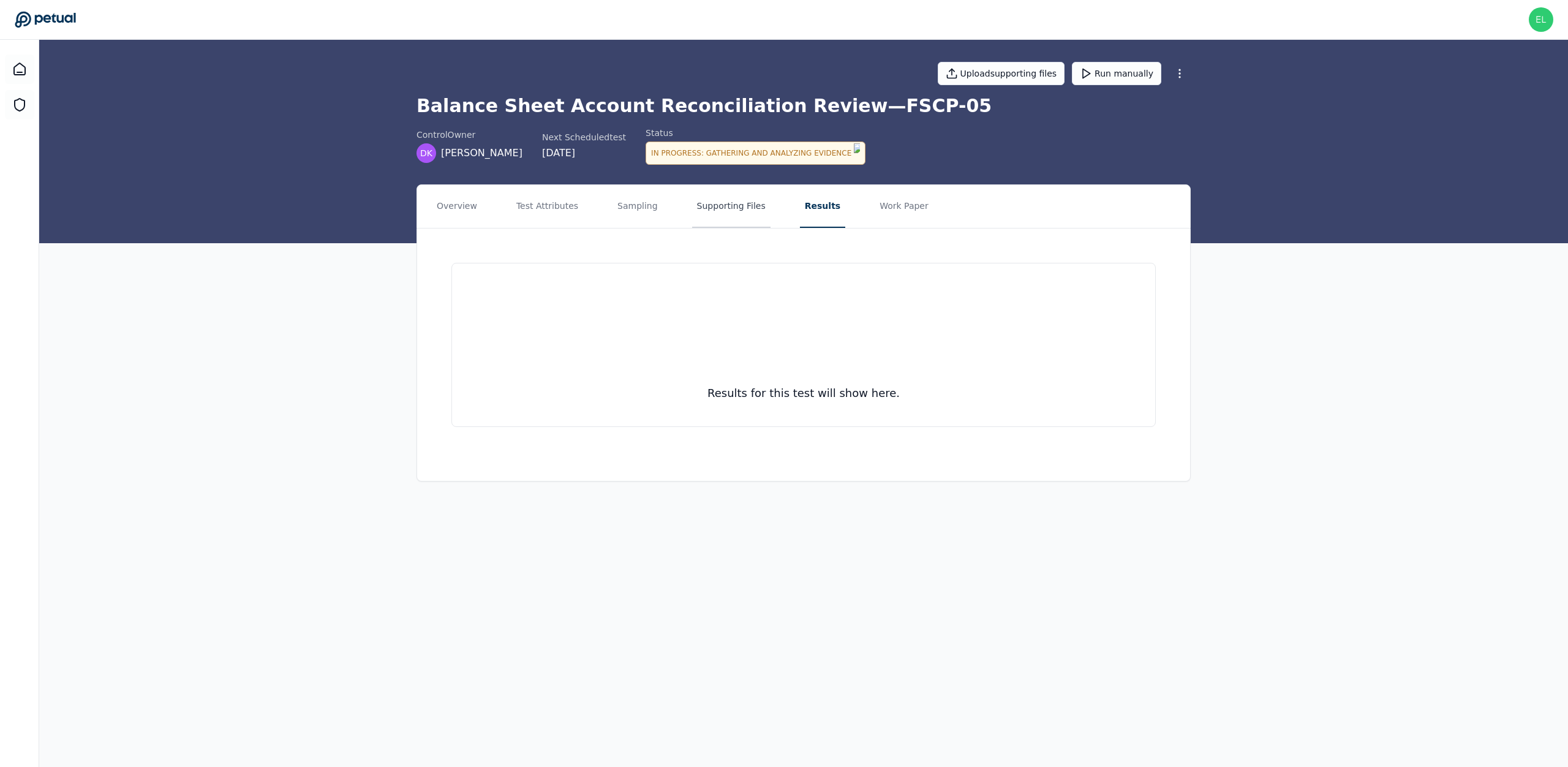
drag, startPoint x: 727, startPoint y: 205, endPoint x: 701, endPoint y: 215, distance: 27.9
click at [727, 205] on button "Supporting Files" at bounding box center [731, 206] width 78 height 43
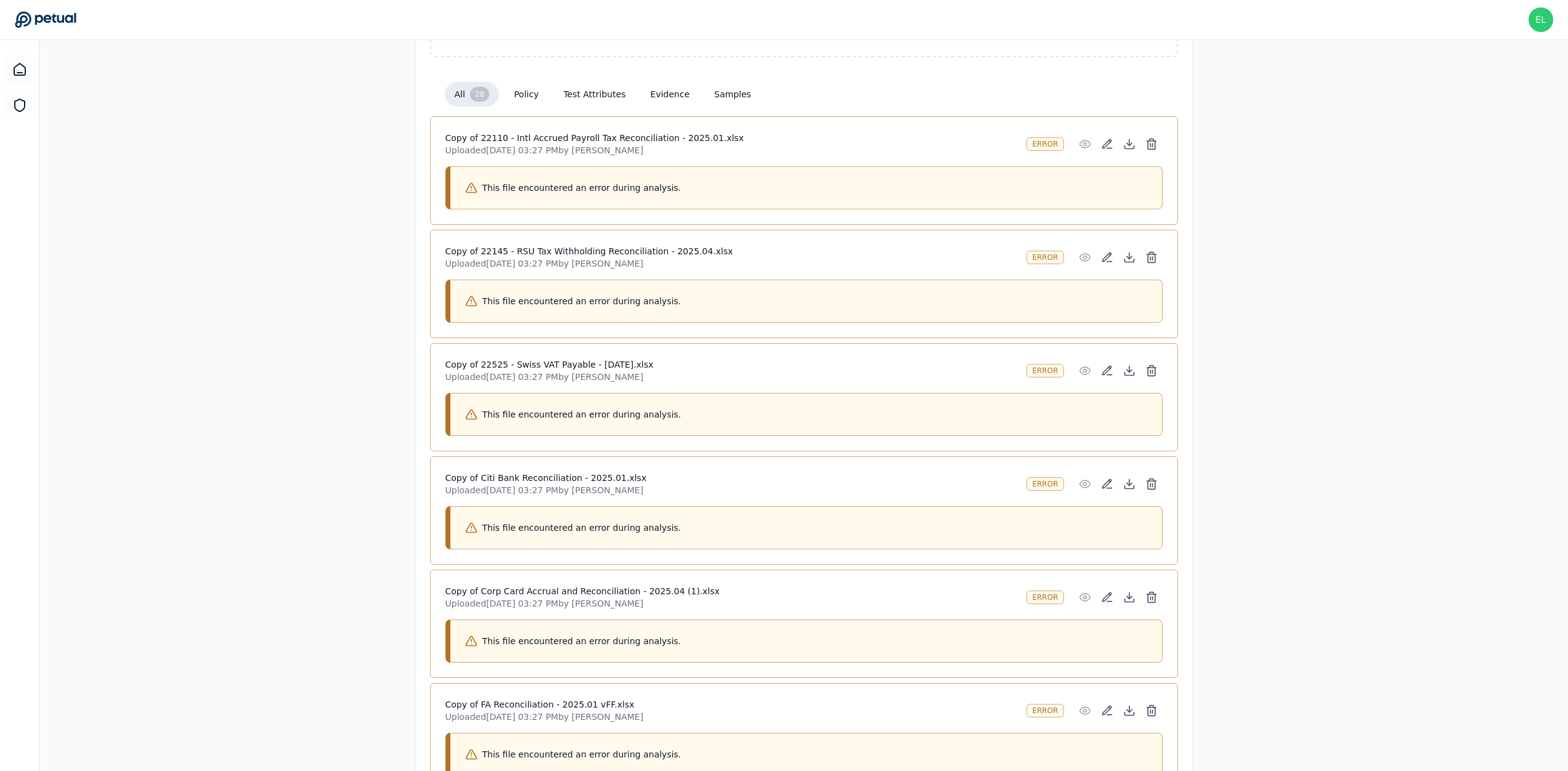
scroll to position [404, 0]
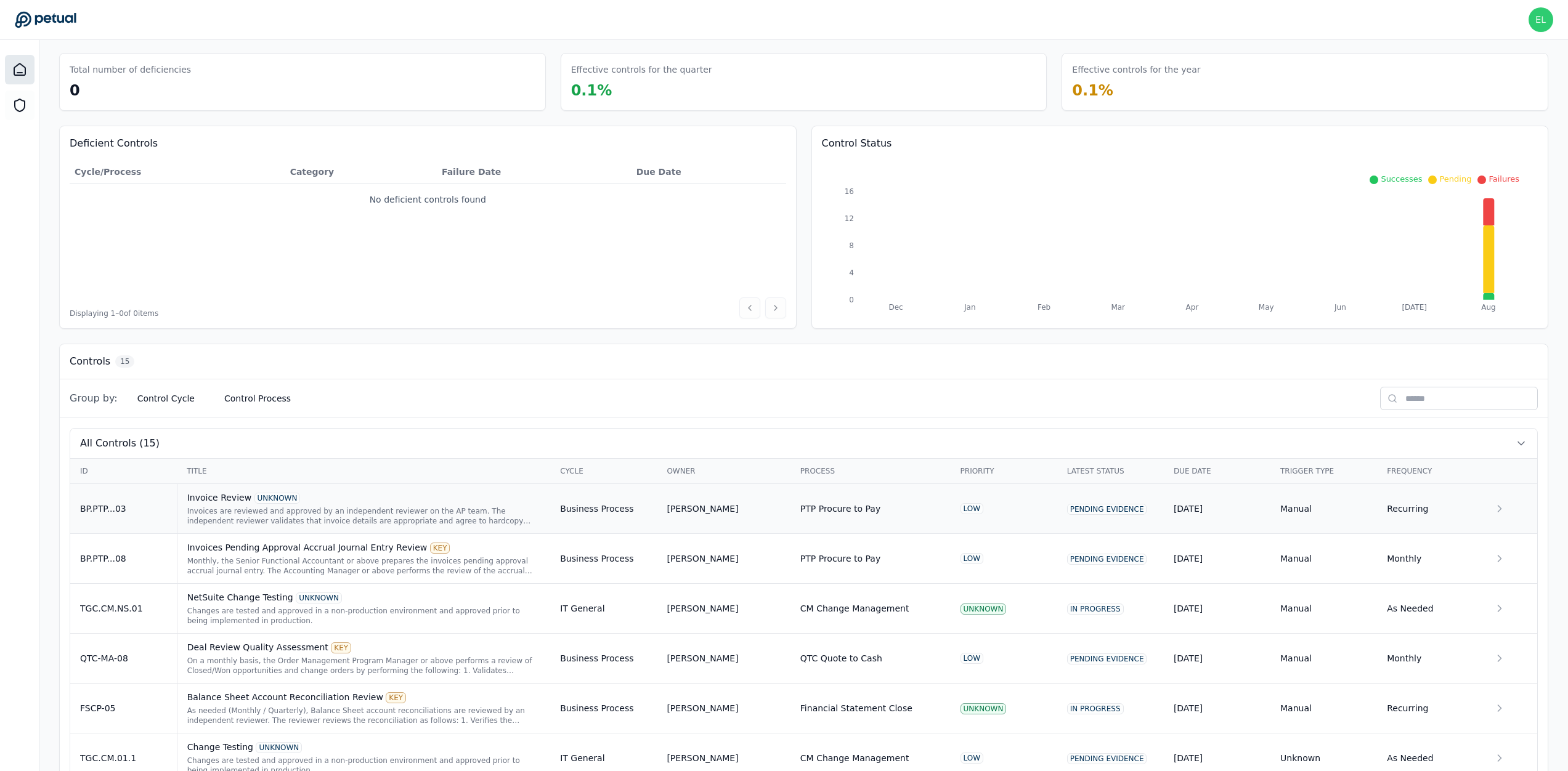
scroll to position [59, 0]
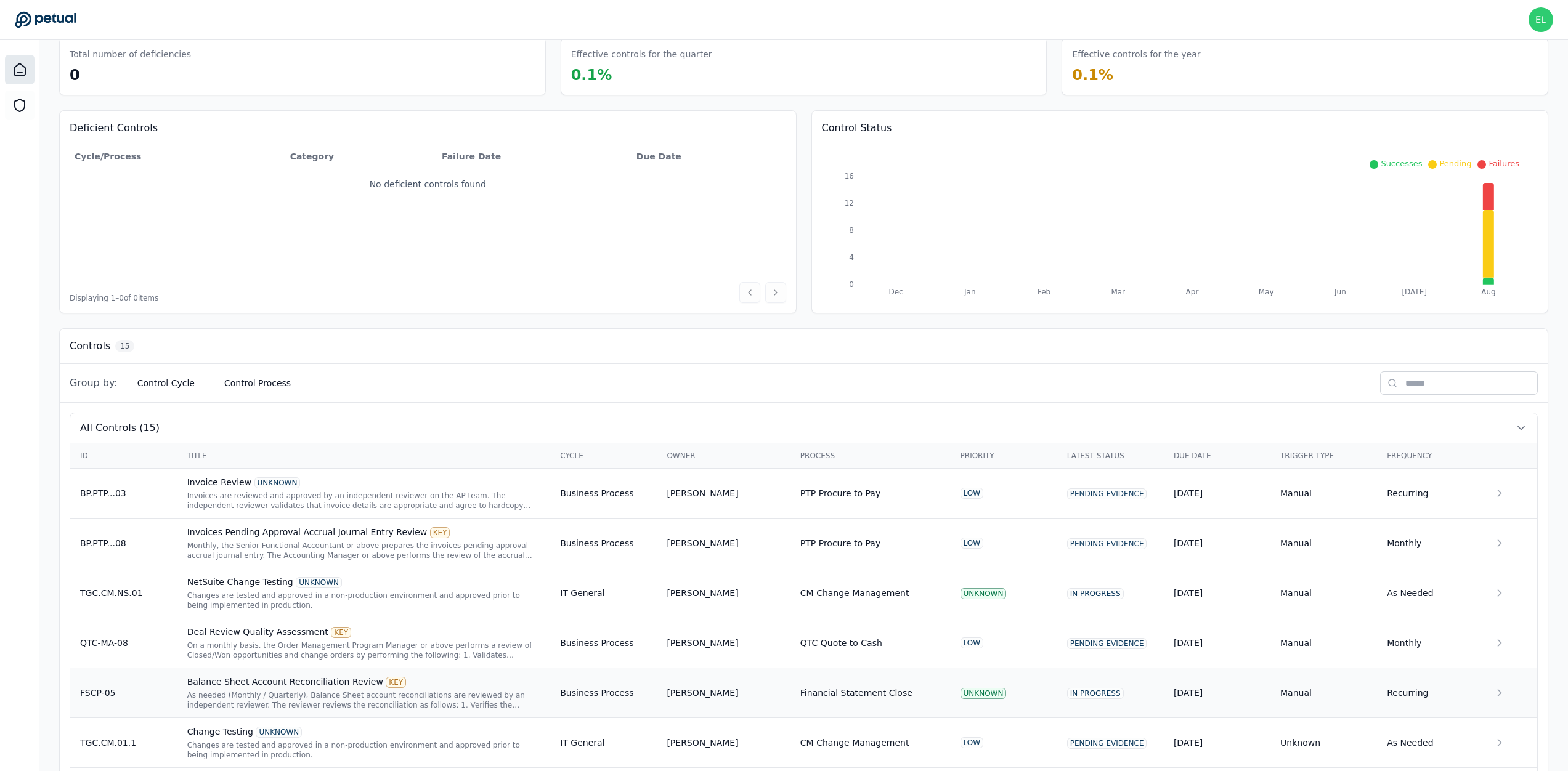
click at [237, 682] on div "Balance Sheet Account Reconciliation Review KEY" at bounding box center [364, 681] width 354 height 12
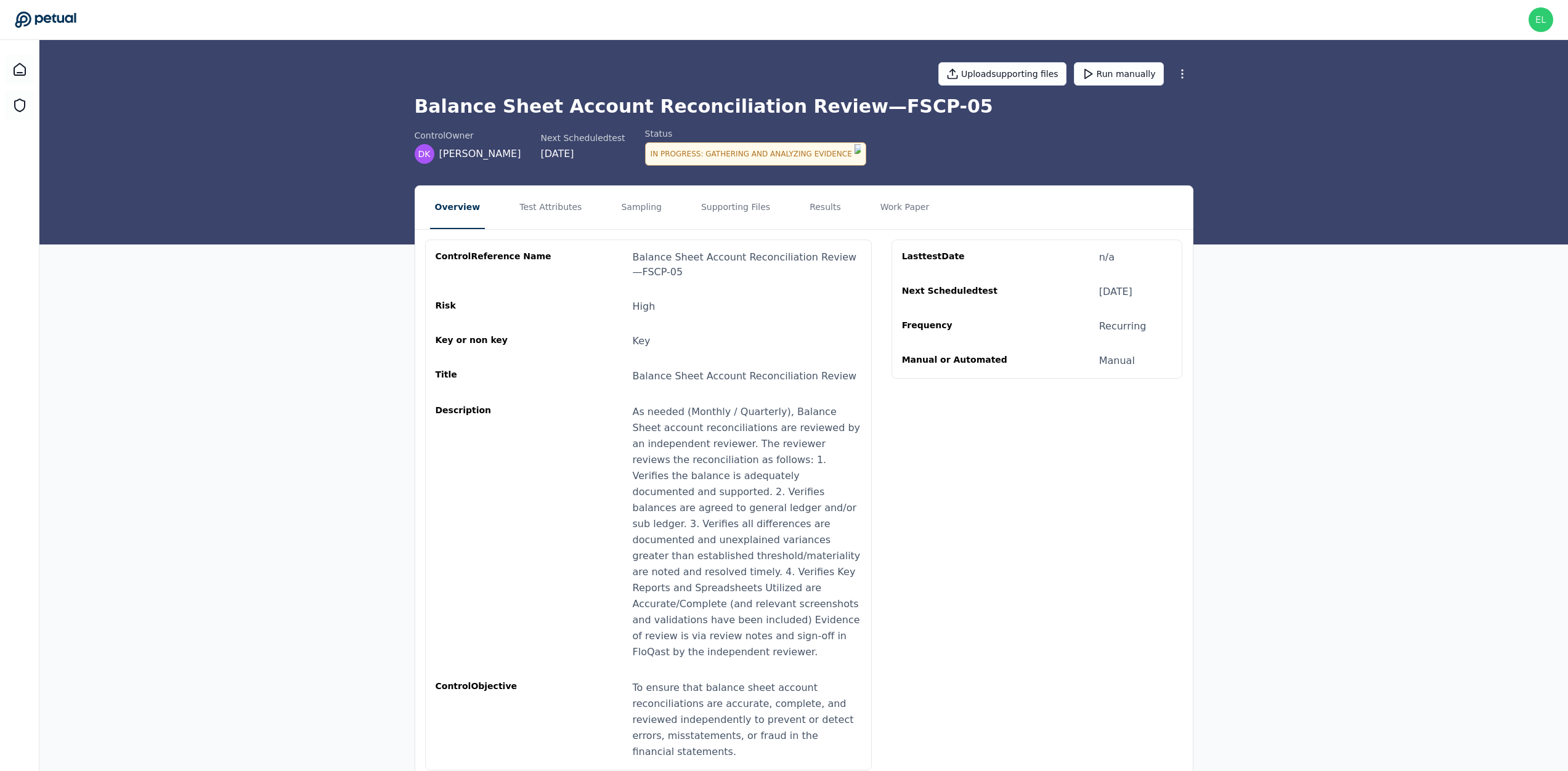
click at [616, 208] on button "Sampling" at bounding box center [641, 207] width 50 height 43
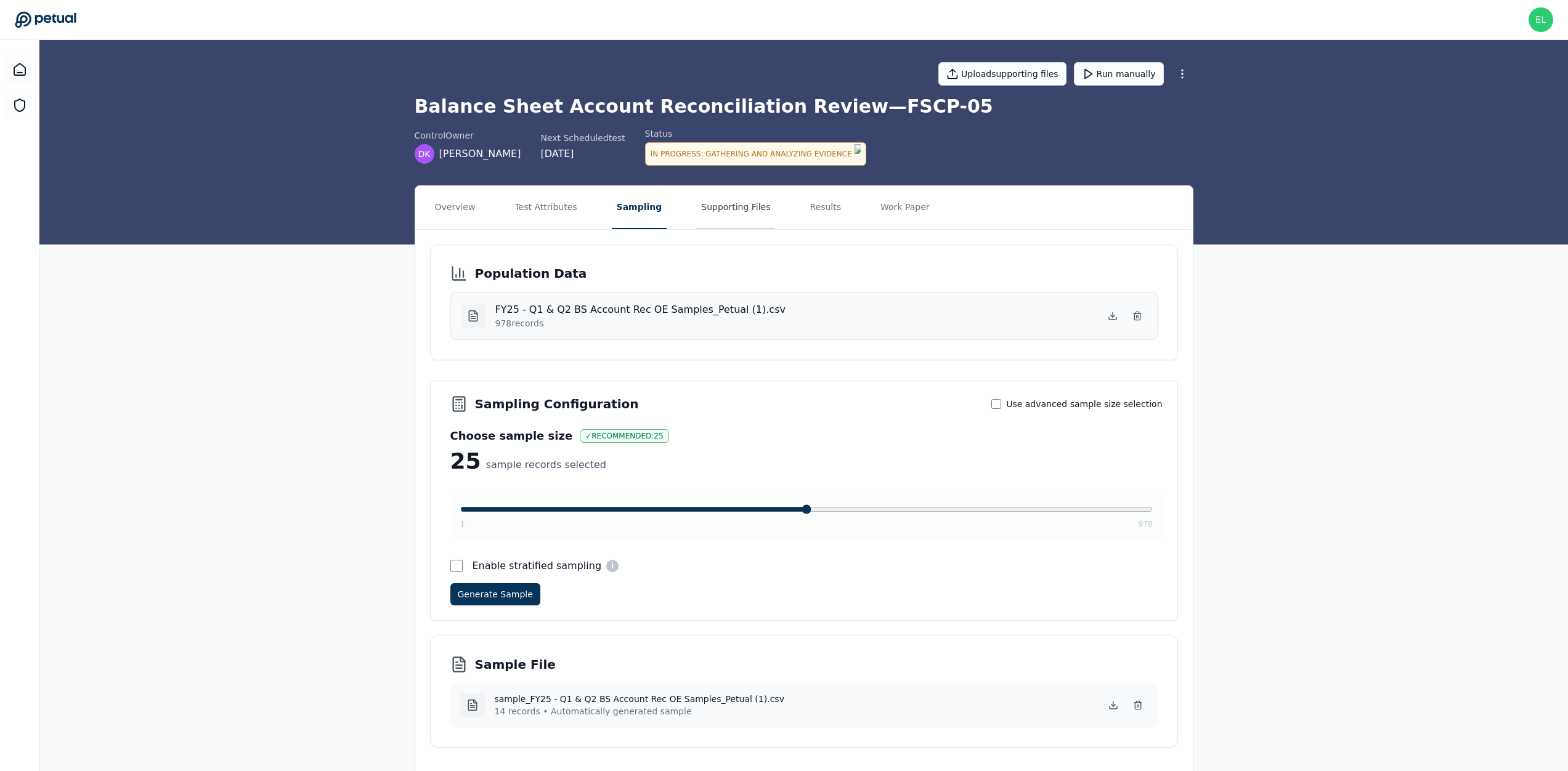
click at [696, 205] on button "Supporting Files" at bounding box center [735, 207] width 79 height 43
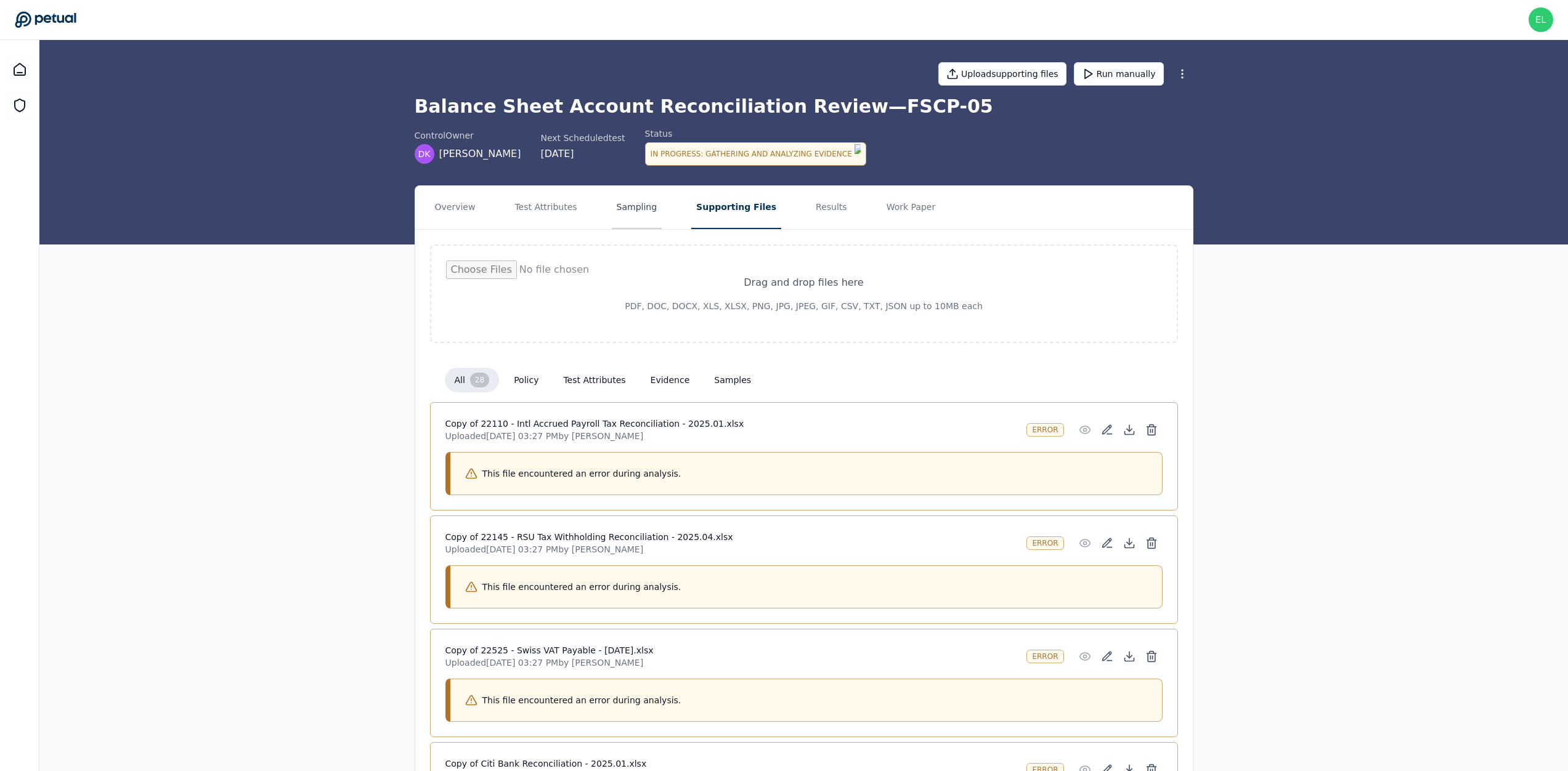
drag, startPoint x: 650, startPoint y: 197, endPoint x: 691, endPoint y: 206, distance: 42.0
click at [650, 198] on button "Sampling" at bounding box center [637, 207] width 50 height 43
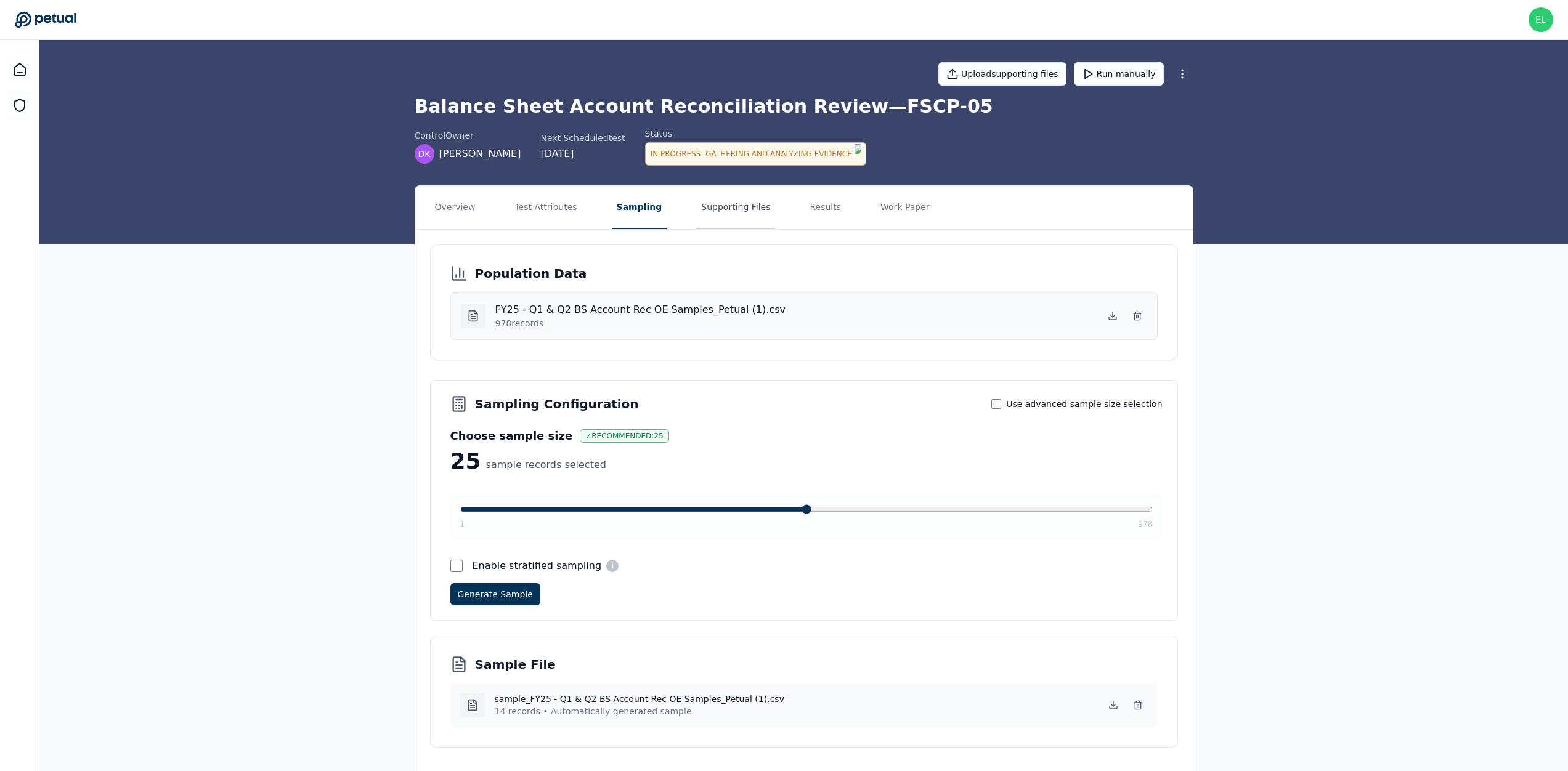
click at [746, 202] on button "Supporting Files" at bounding box center [735, 207] width 79 height 43
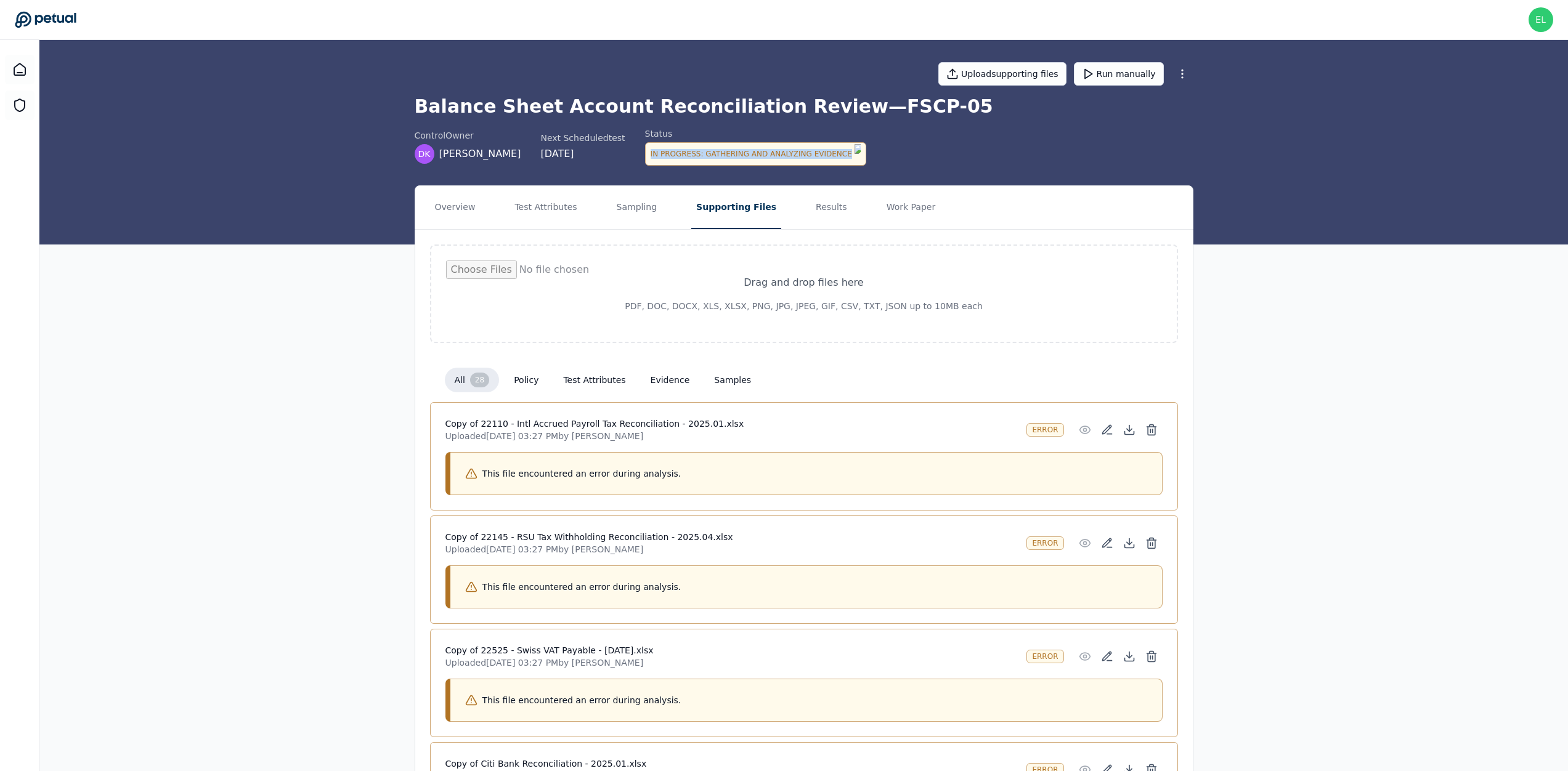
drag, startPoint x: 683, startPoint y: 150, endPoint x: 831, endPoint y: 165, distance: 148.8
click at [829, 165] on div "Upload supporting files Run manually Balance Sheet Account Reconciliation Revie…" at bounding box center [804, 142] width 1528 height 204
click at [831, 165] on div "Upload supporting files Run manually Balance Sheet Account Reconciliation Revie…" at bounding box center [804, 142] width 1528 height 204
click at [14, 75] on icon at bounding box center [19, 70] width 15 height 15
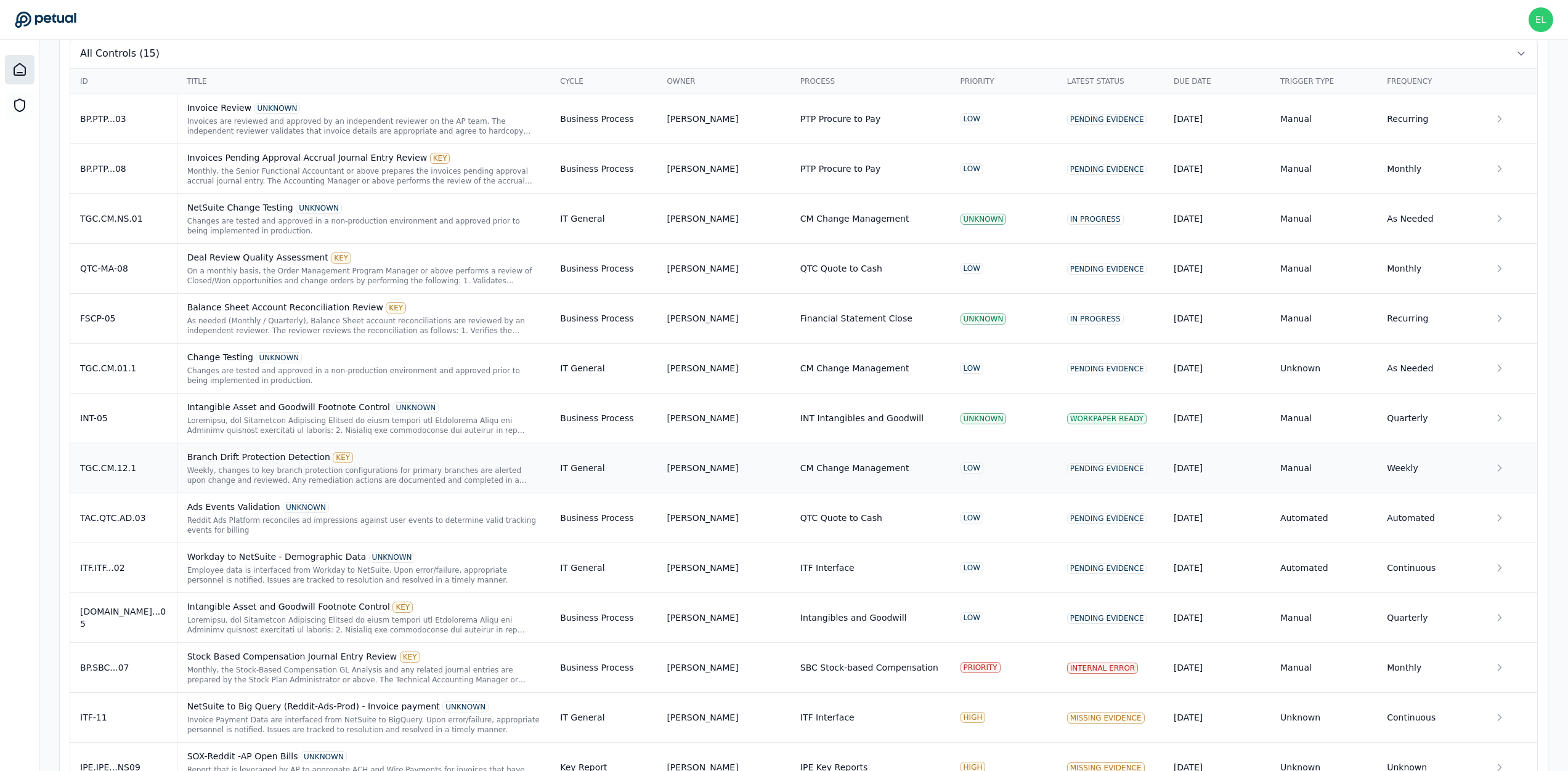
scroll to position [525, 0]
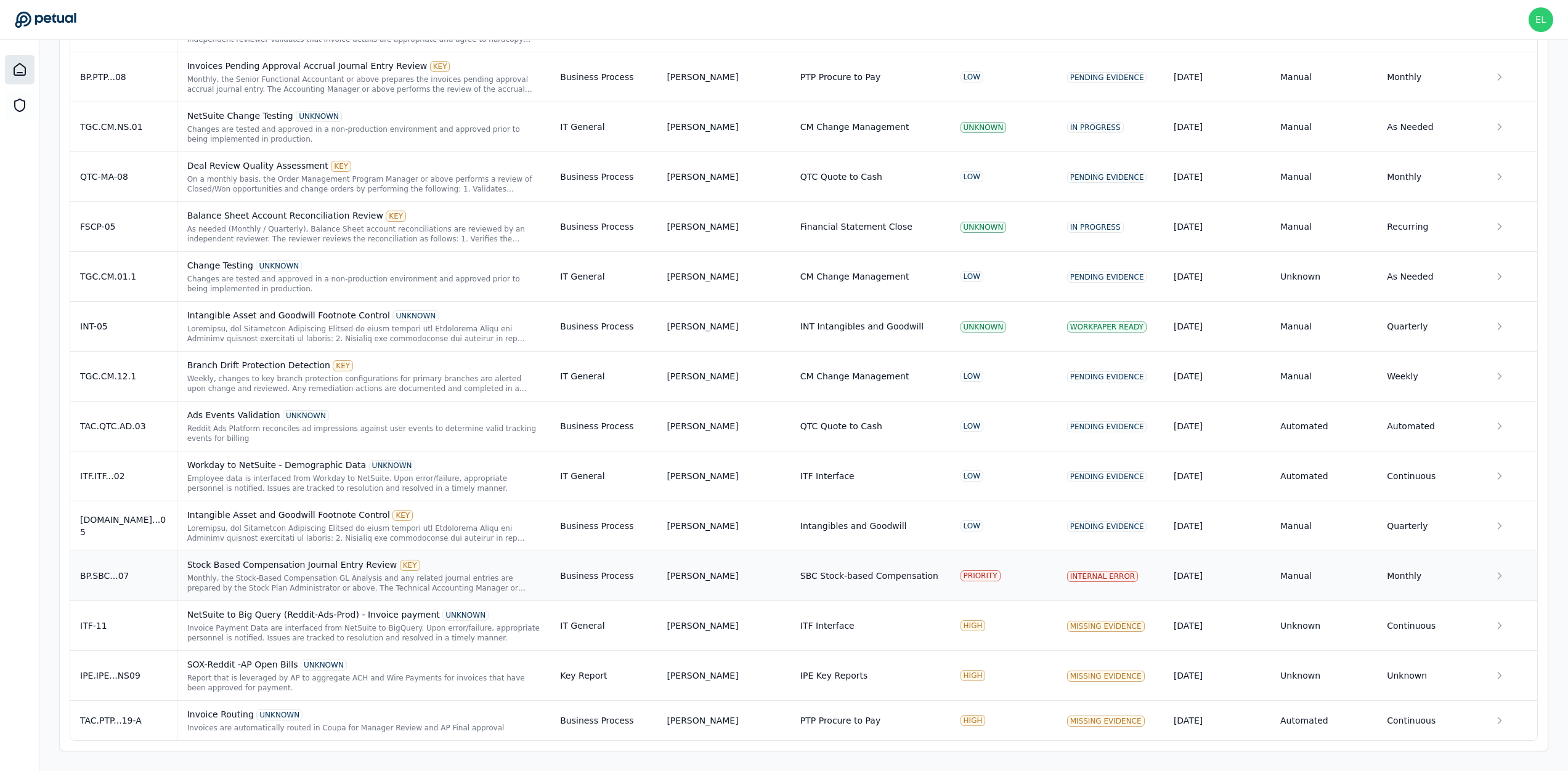
click at [144, 582] on td "BP.SBC...07" at bounding box center [123, 576] width 106 height 50
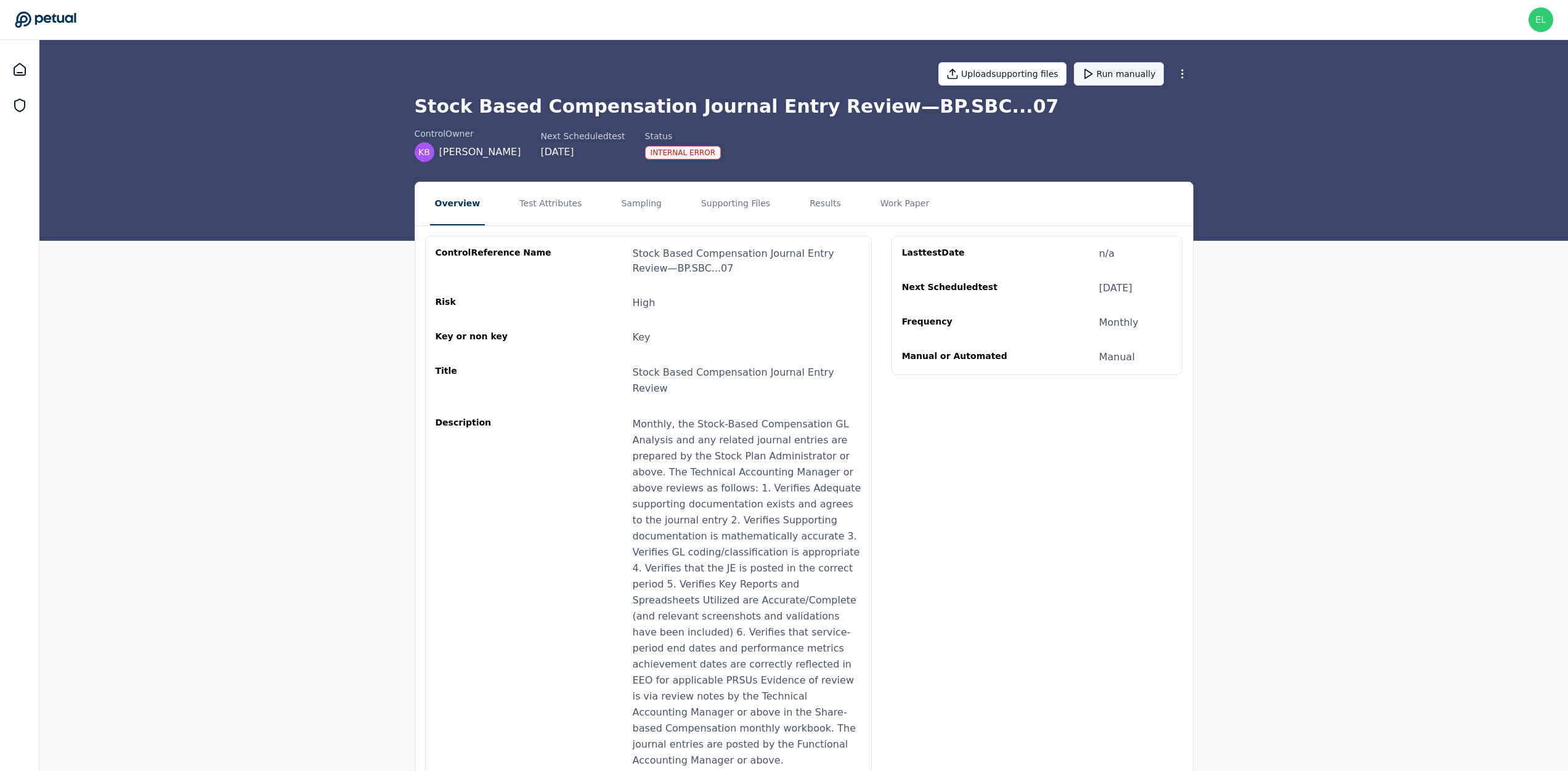
click at [1114, 76] on button "Run manually" at bounding box center [1119, 74] width 90 height 24
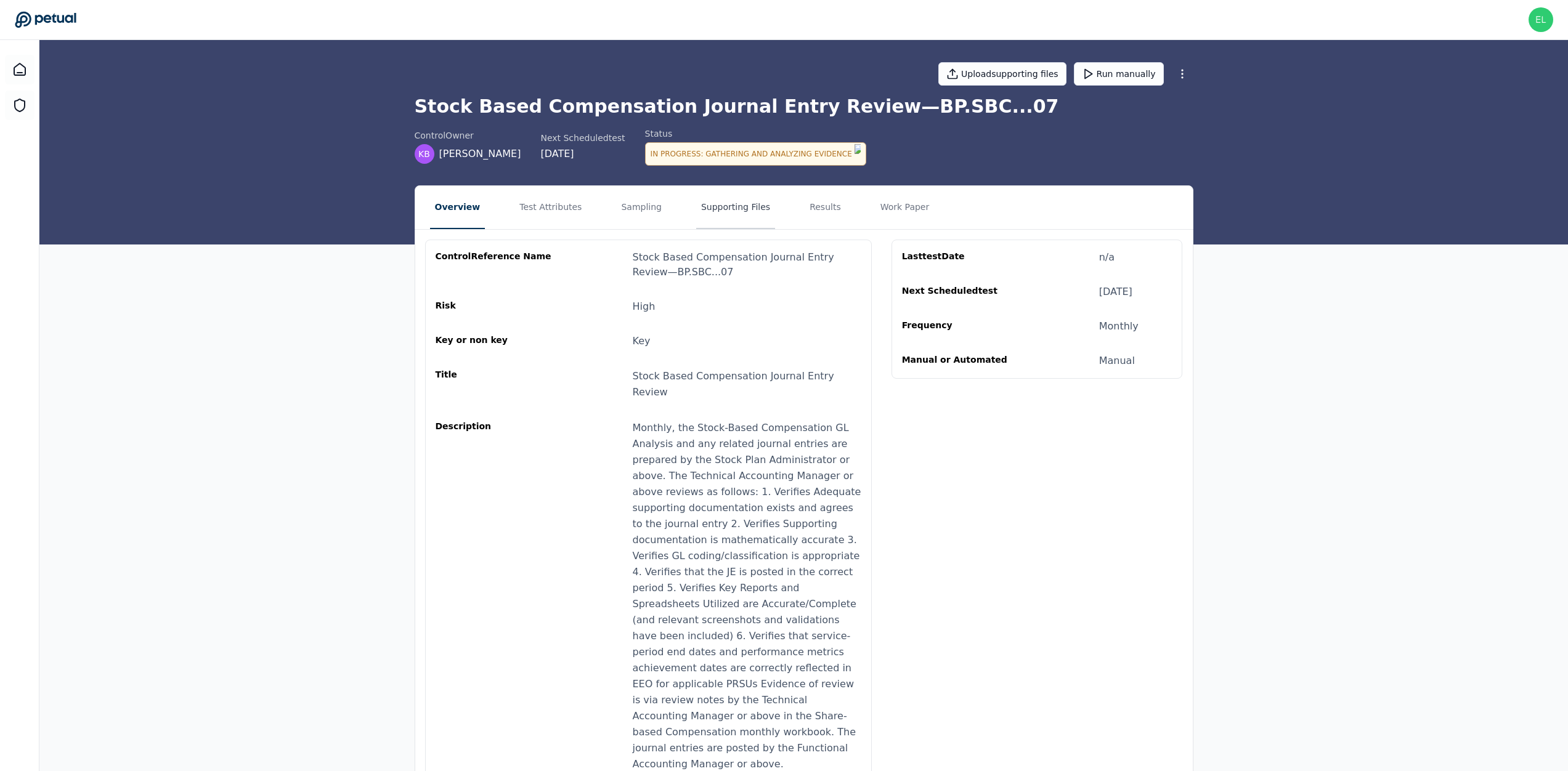
click at [735, 210] on button "Supporting Files" at bounding box center [735, 207] width 79 height 43
